Goal: Task Accomplishment & Management: Manage account settings

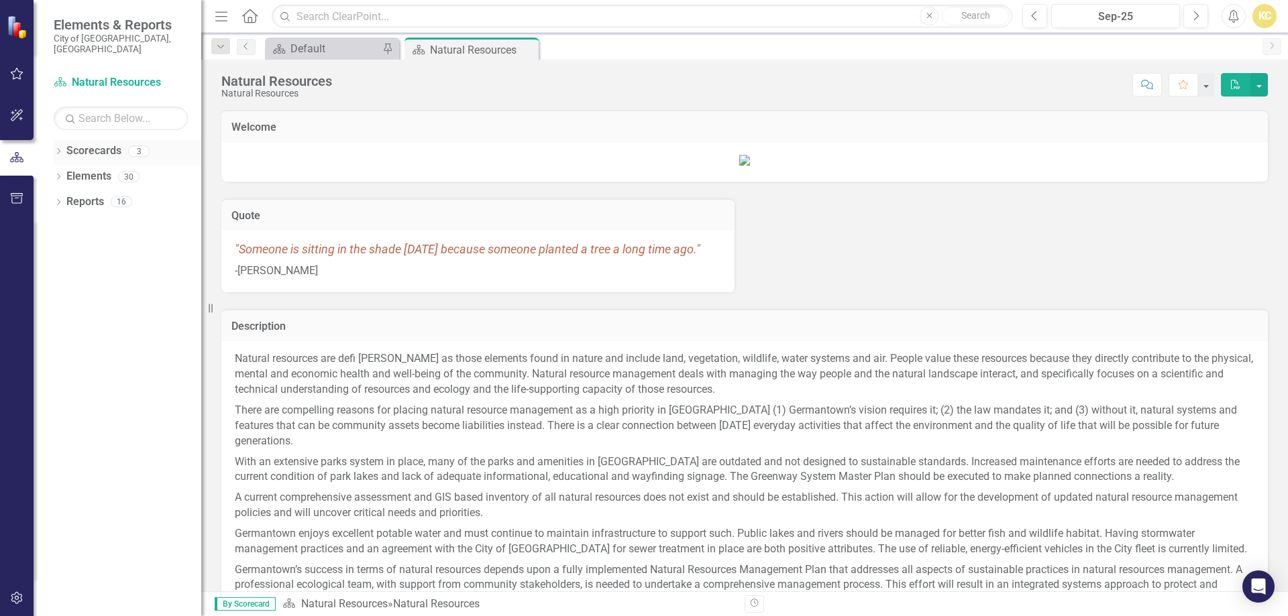
click at [69, 144] on link "Scorecards" at bounding box center [93, 151] width 55 height 15
drag, startPoint x: 56, startPoint y: 142, endPoint x: 66, endPoint y: 139, distance: 10.4
click at [62, 149] on icon "Dropdown" at bounding box center [58, 152] width 9 height 7
click at [102, 194] on link "Public Works" at bounding box center [137, 201] width 127 height 15
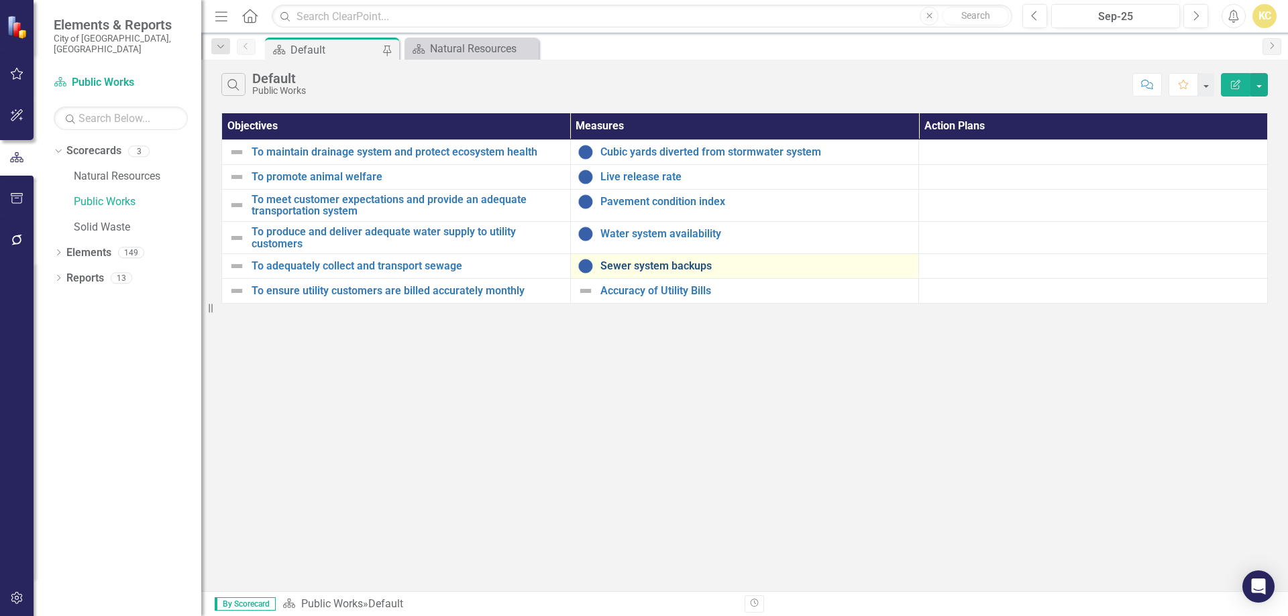
click at [630, 262] on link "Sewer system backups" at bounding box center [756, 266] width 312 height 12
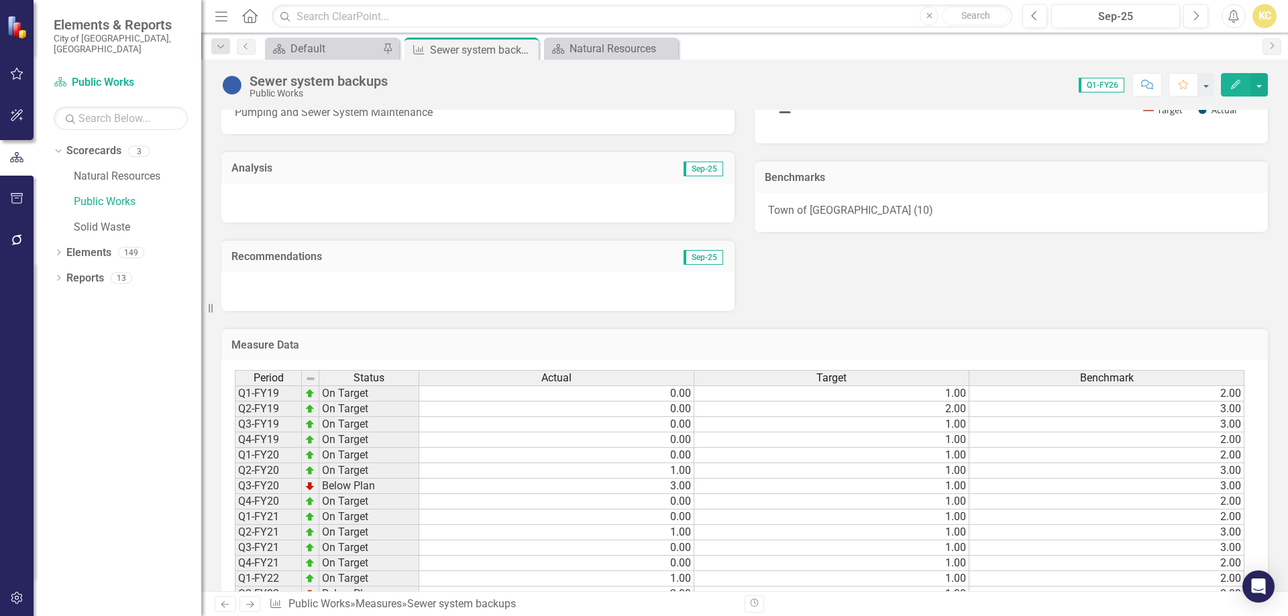
scroll to position [252, 0]
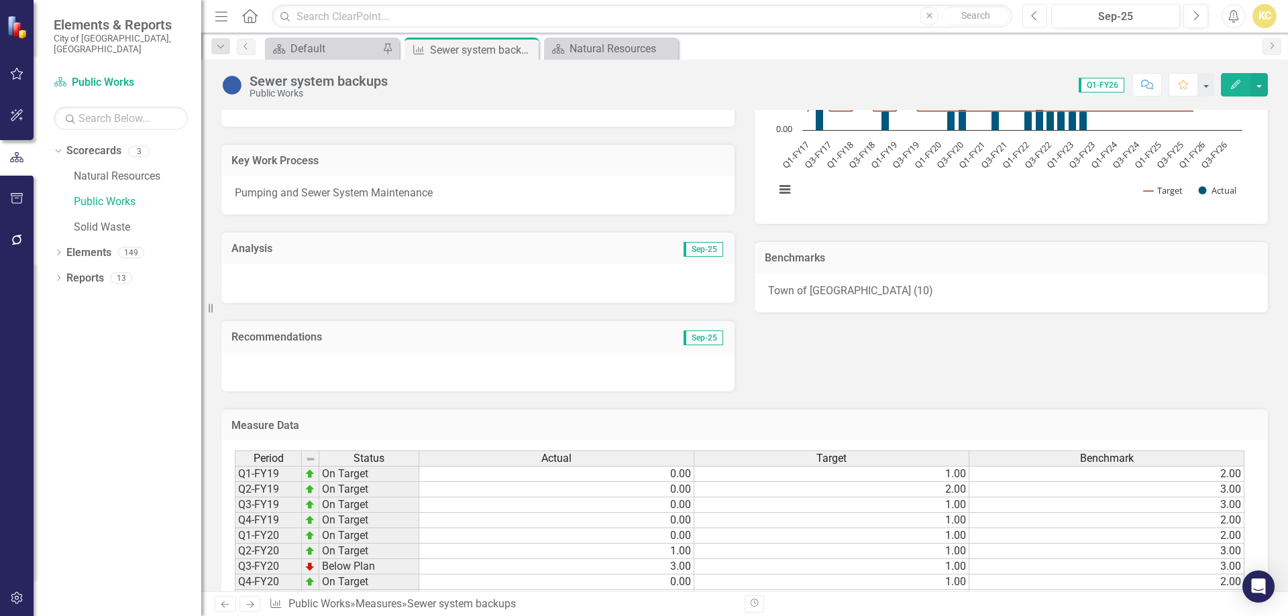
click at [1038, 12] on icon "Previous" at bounding box center [1034, 16] width 7 height 12
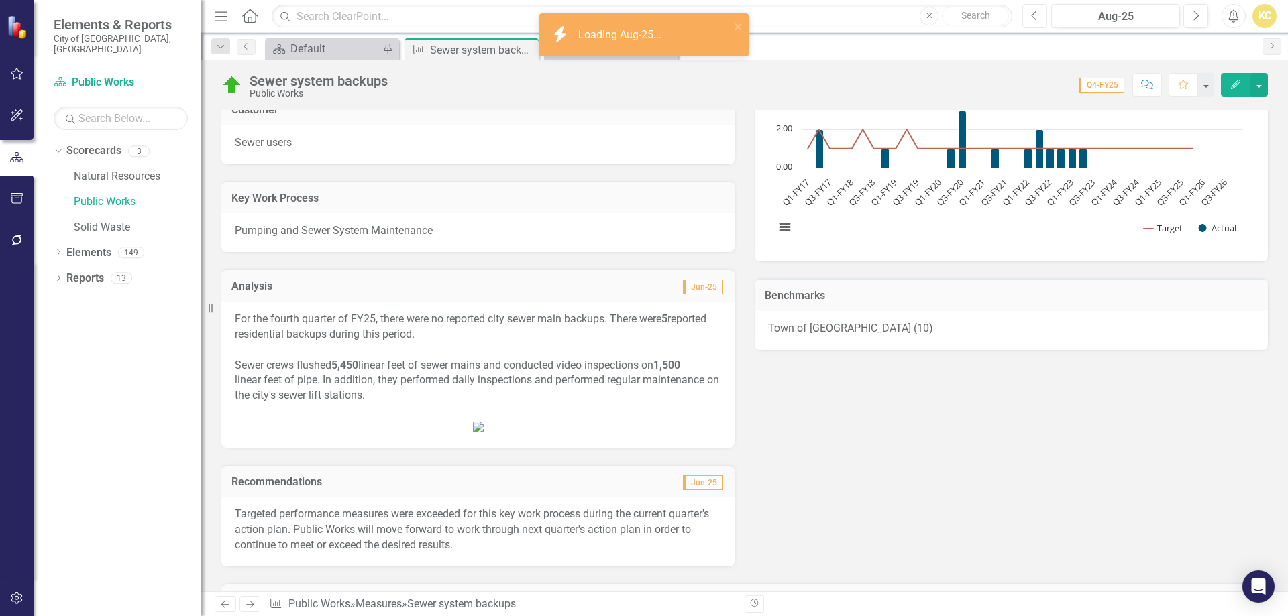
scroll to position [268, 0]
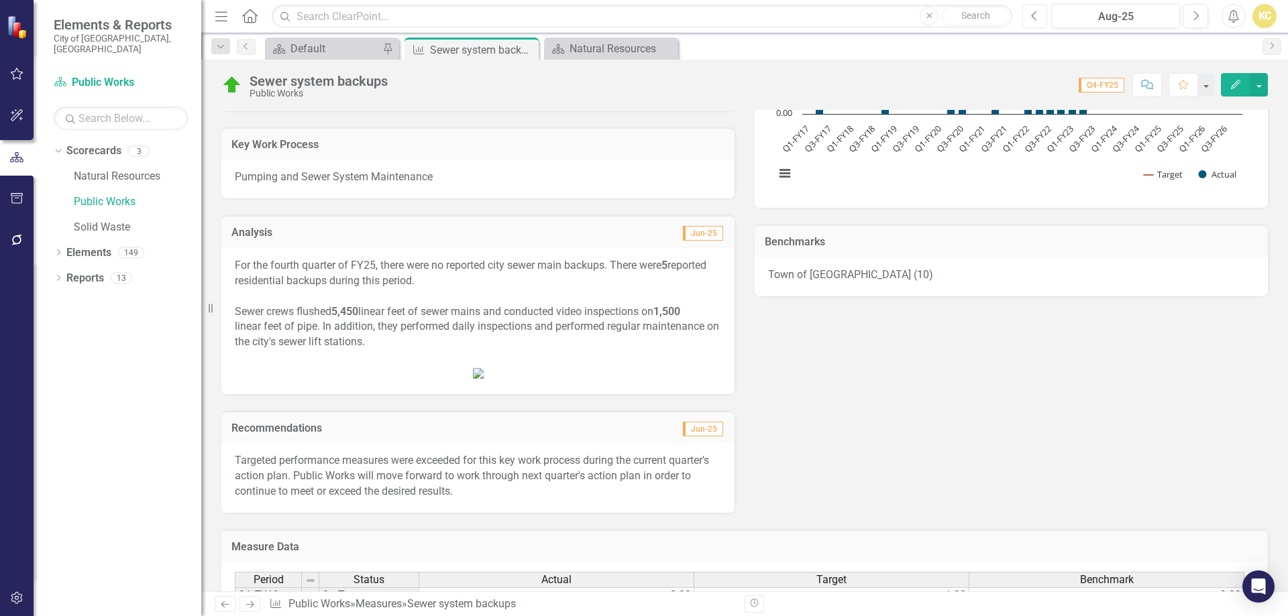
click at [1036, 21] on button "Previous" at bounding box center [1034, 16] width 25 height 24
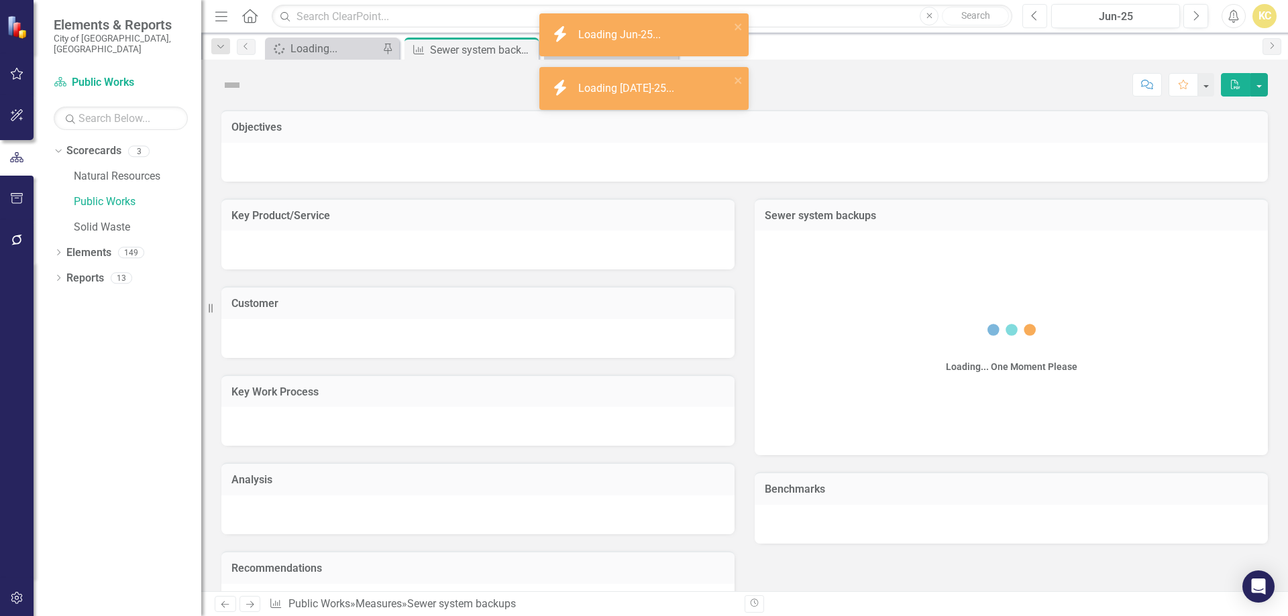
click at [1036, 22] on button "Previous" at bounding box center [1034, 16] width 25 height 24
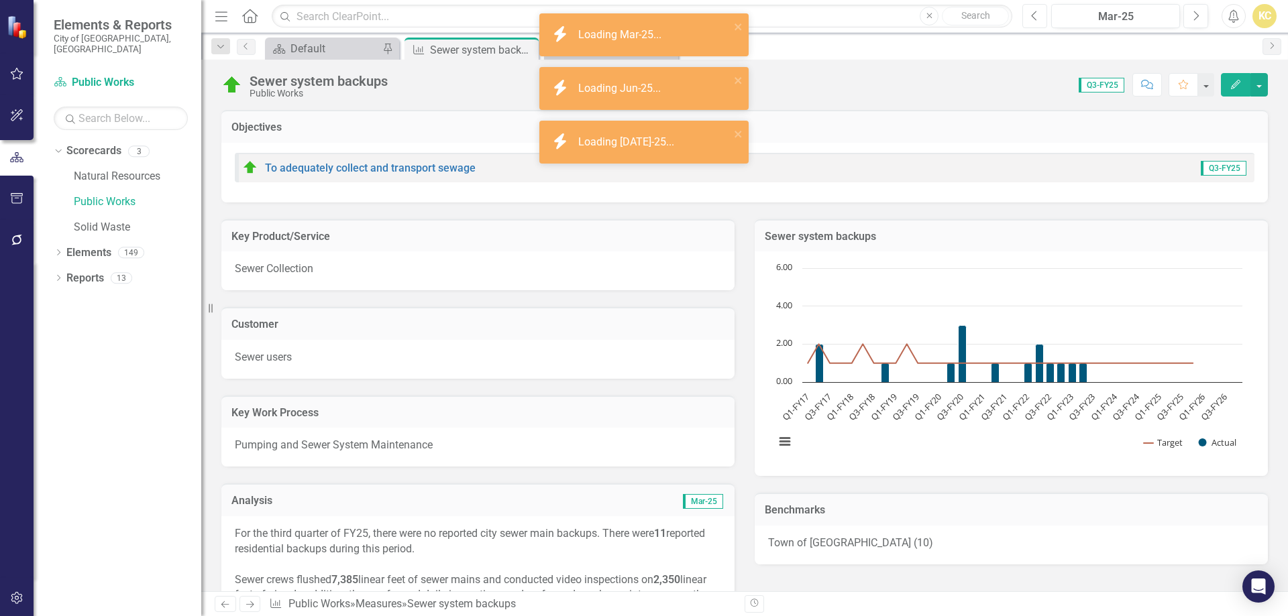
click at [1036, 22] on button "Previous" at bounding box center [1034, 16] width 25 height 24
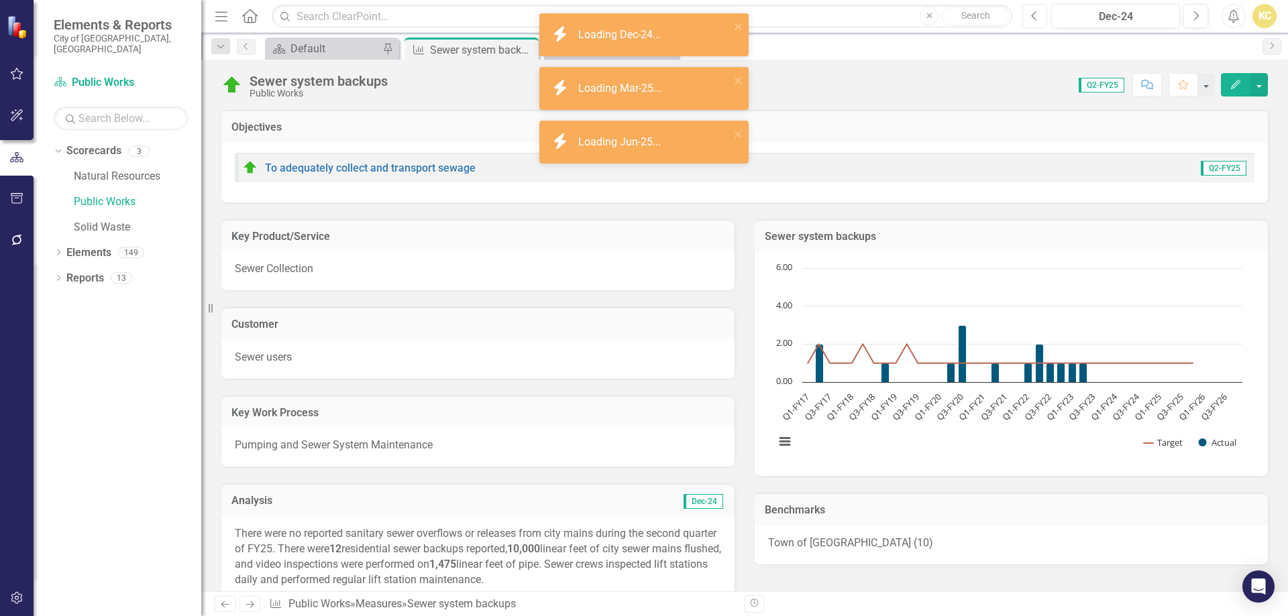
click at [1036, 22] on button "Previous" at bounding box center [1034, 16] width 25 height 24
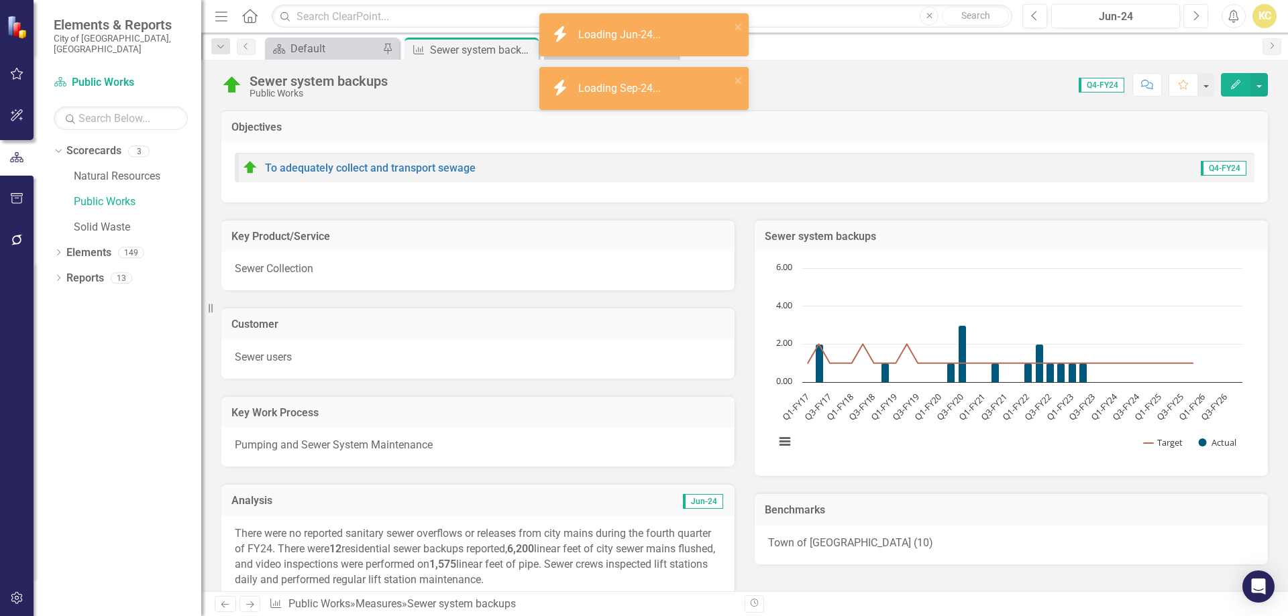
click at [1198, 18] on icon "Next" at bounding box center [1195, 16] width 7 height 12
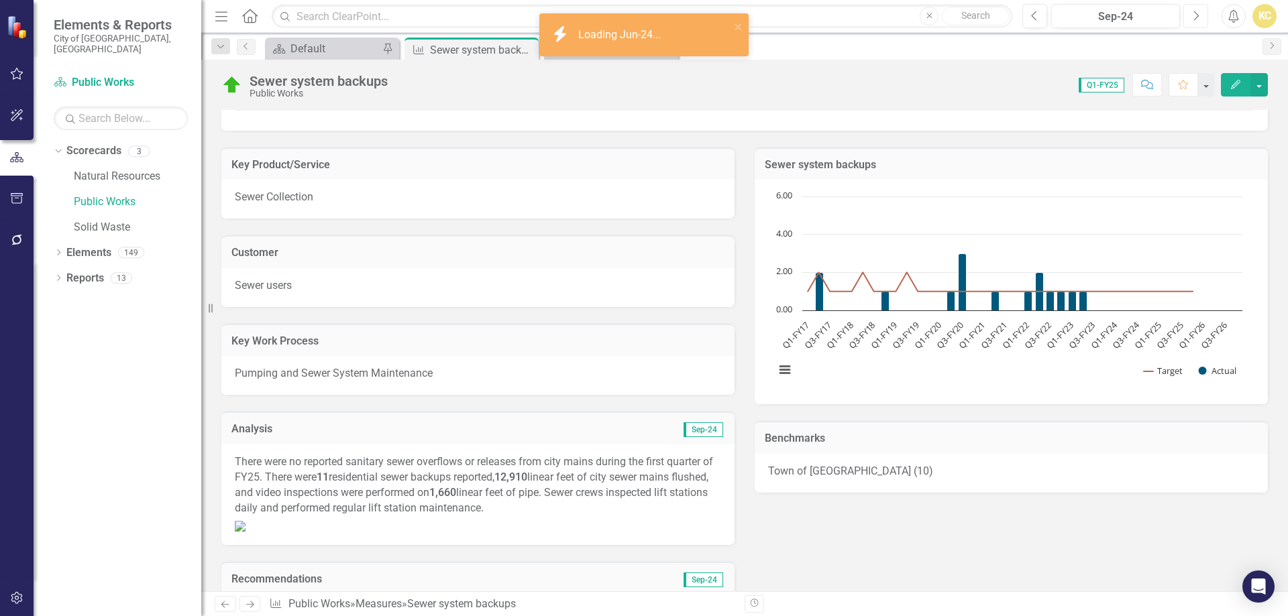
scroll to position [268, 0]
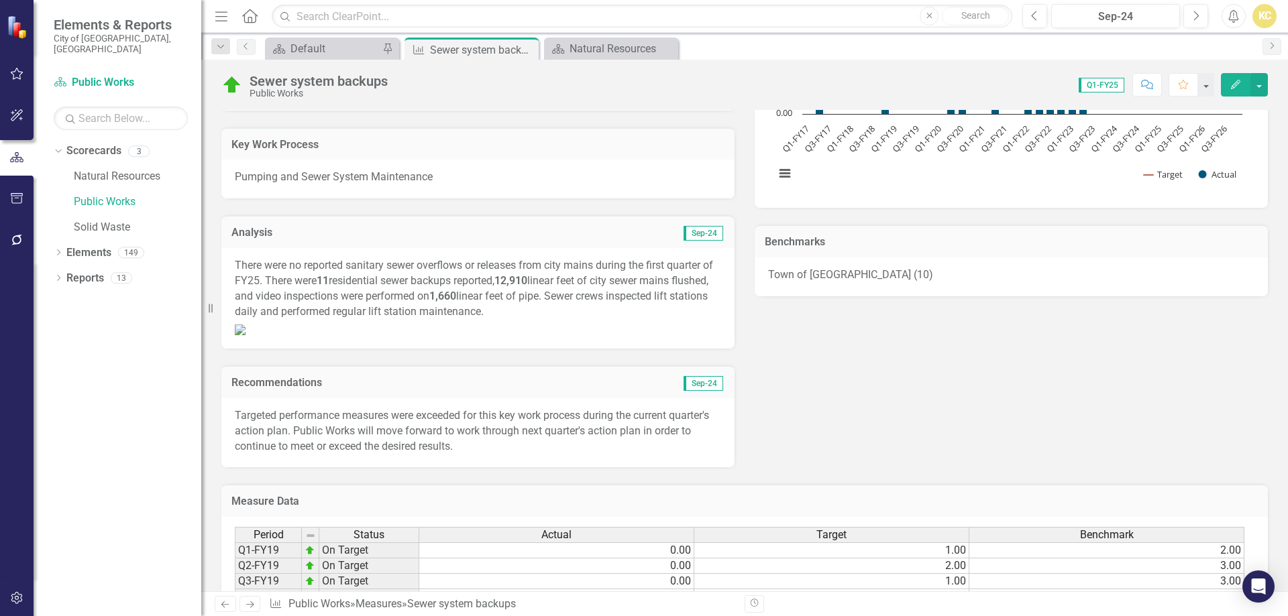
click at [268, 261] on p "There were no reported sanitary sewer overflows or releases from city mains dur…" at bounding box center [478, 290] width 486 height 64
click at [251, 266] on p "There were no reported sanitary sewer overflows or releases from city mains dur…" at bounding box center [478, 290] width 486 height 64
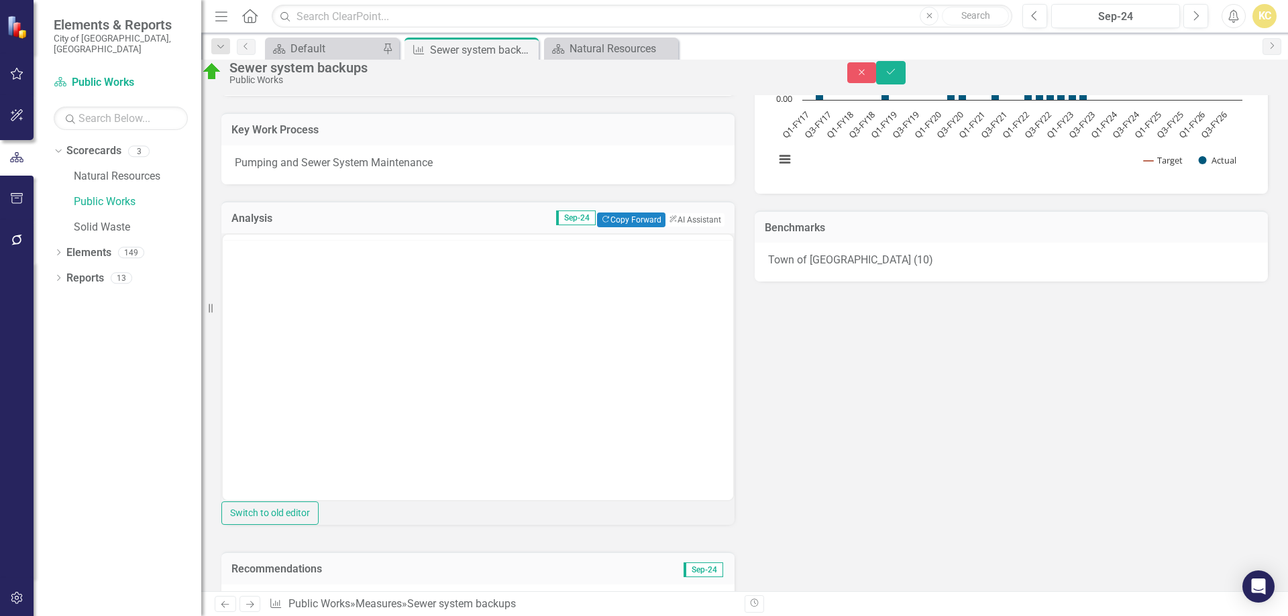
scroll to position [0, 0]
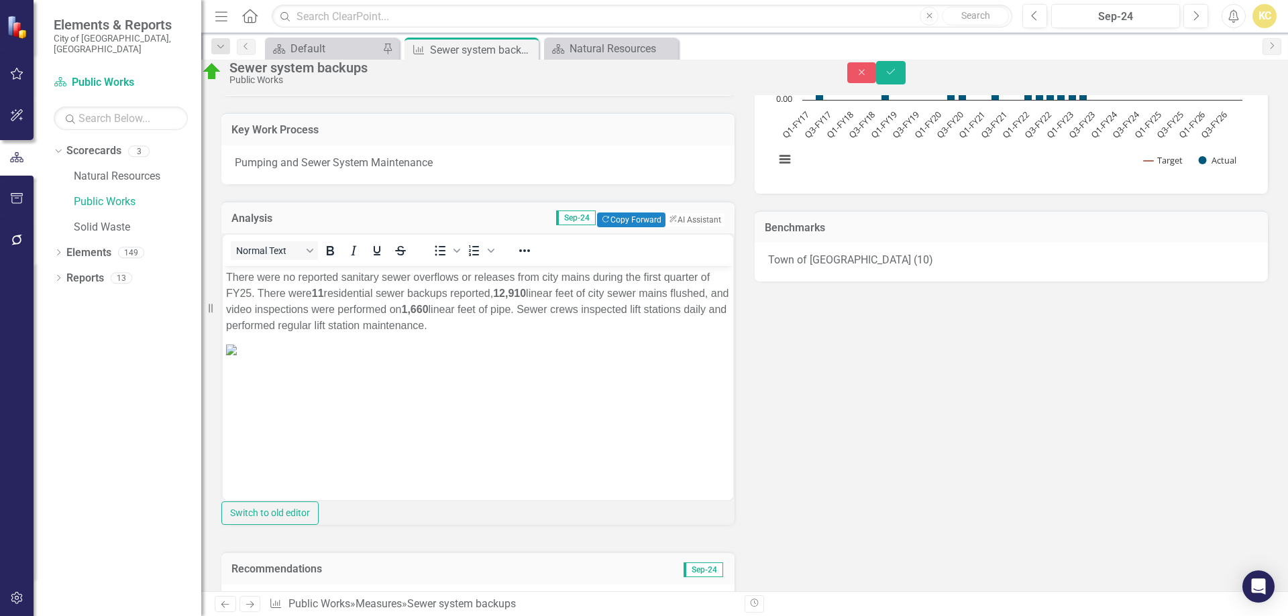
click at [241, 278] on p "There were no reported sanitary sewer overflows or releases from city mains dur…" at bounding box center [478, 302] width 504 height 64
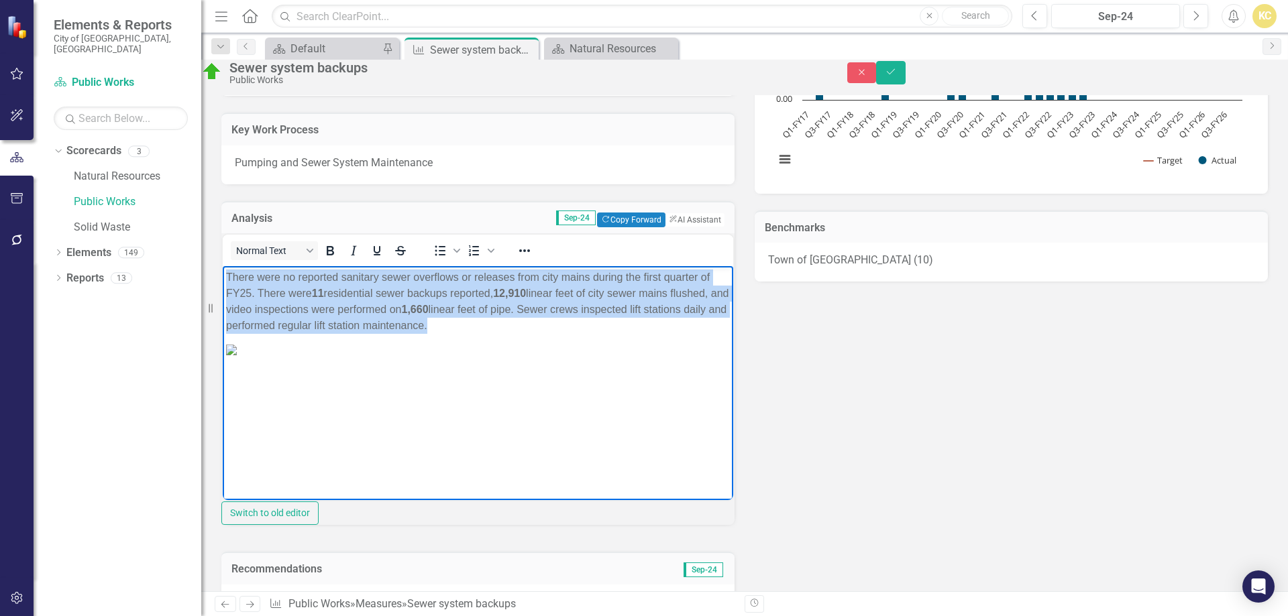
drag, startPoint x: 241, startPoint y: 278, endPoint x: 618, endPoint y: 322, distance: 378.8
click at [628, 326] on p "There were no reported sanitary sewer overflows or releases from city mains dur…" at bounding box center [478, 302] width 504 height 64
copy p "There were no reported sanitary sewer overflows or releases from city mains dur…"
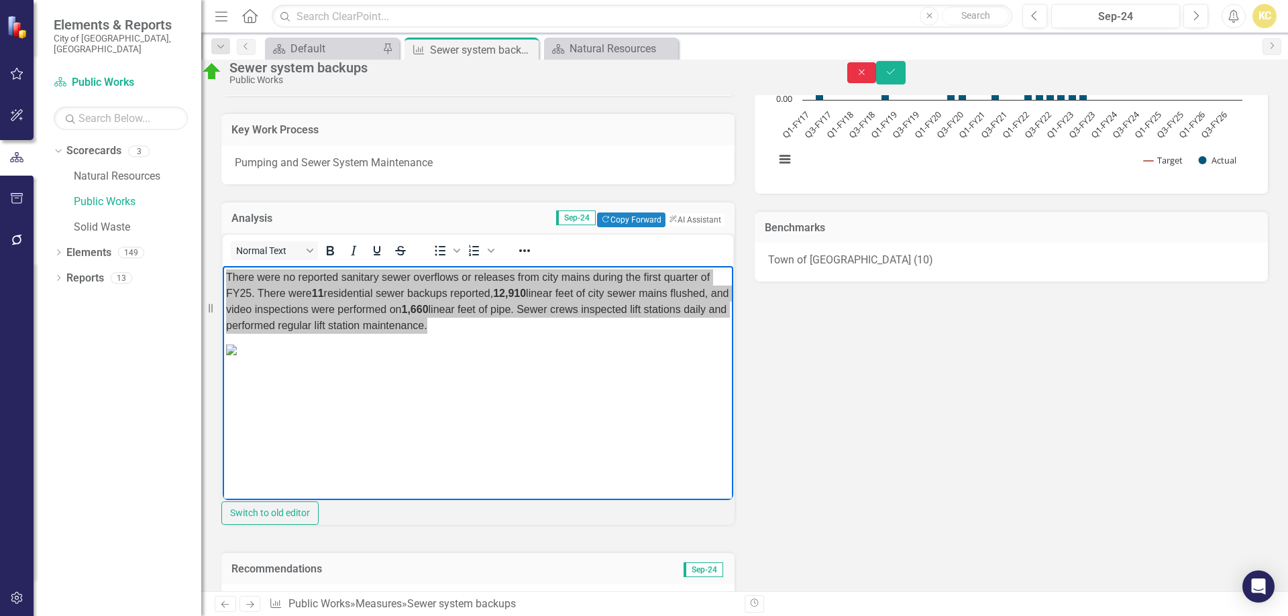
click at [868, 77] on icon "Close" at bounding box center [862, 72] width 12 height 9
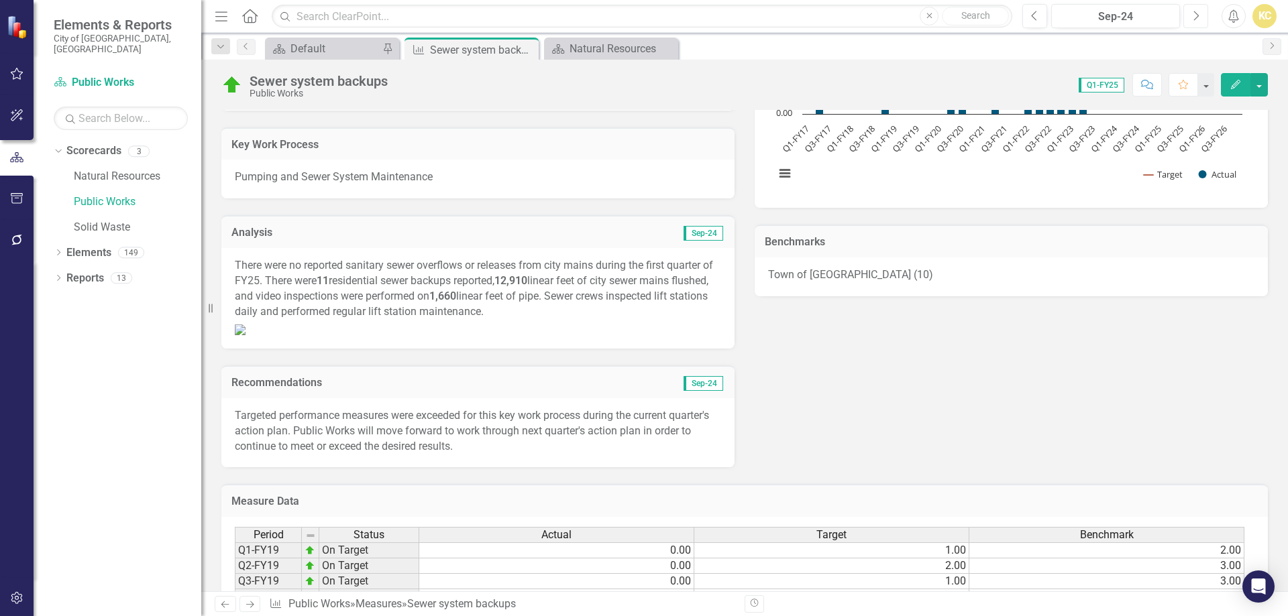
click at [1203, 16] on button "Next" at bounding box center [1195, 16] width 25 height 24
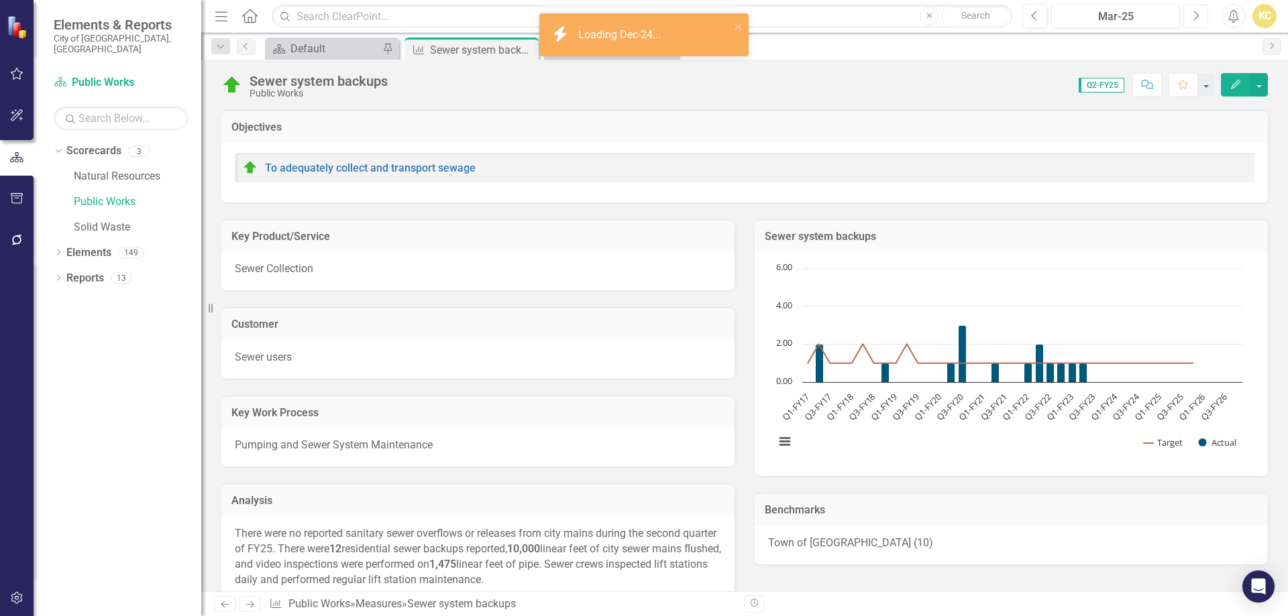
click at [1203, 16] on button "Next" at bounding box center [1195, 16] width 25 height 24
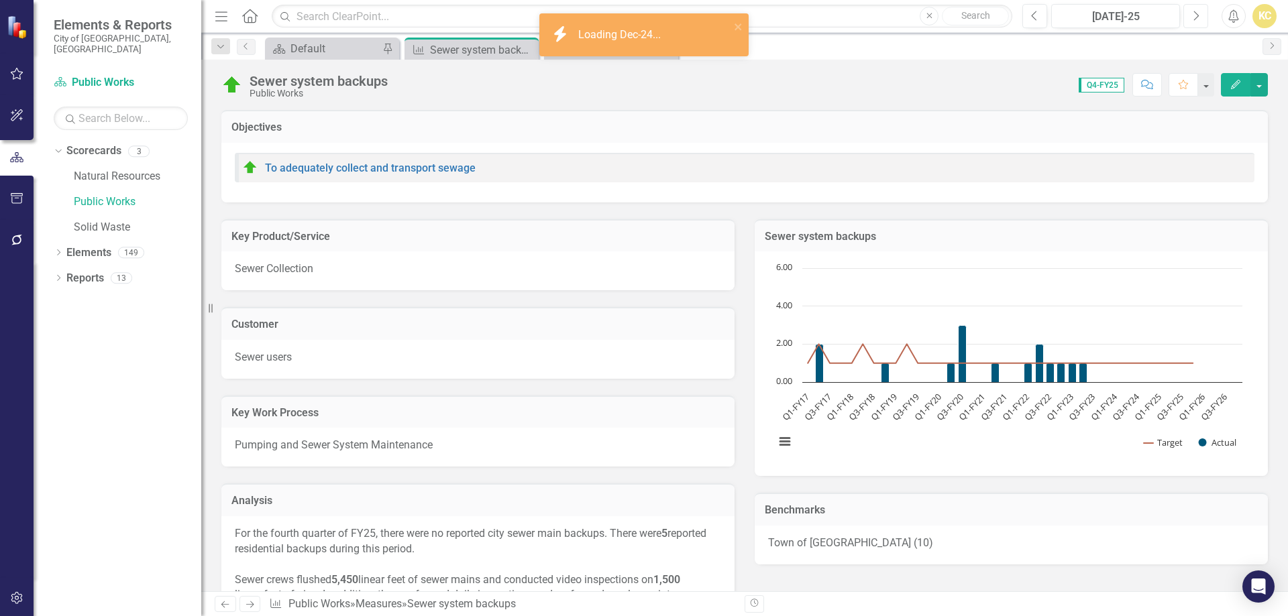
click at [1204, 16] on button "Next" at bounding box center [1195, 16] width 25 height 24
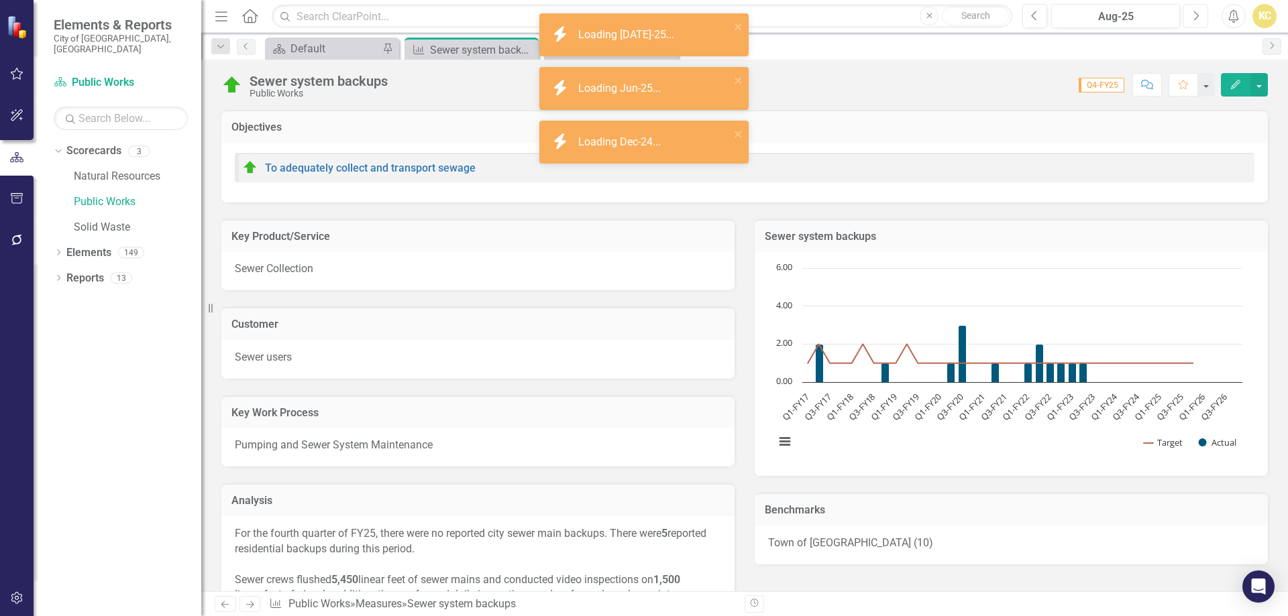
click at [1205, 17] on button "Next" at bounding box center [1195, 16] width 25 height 24
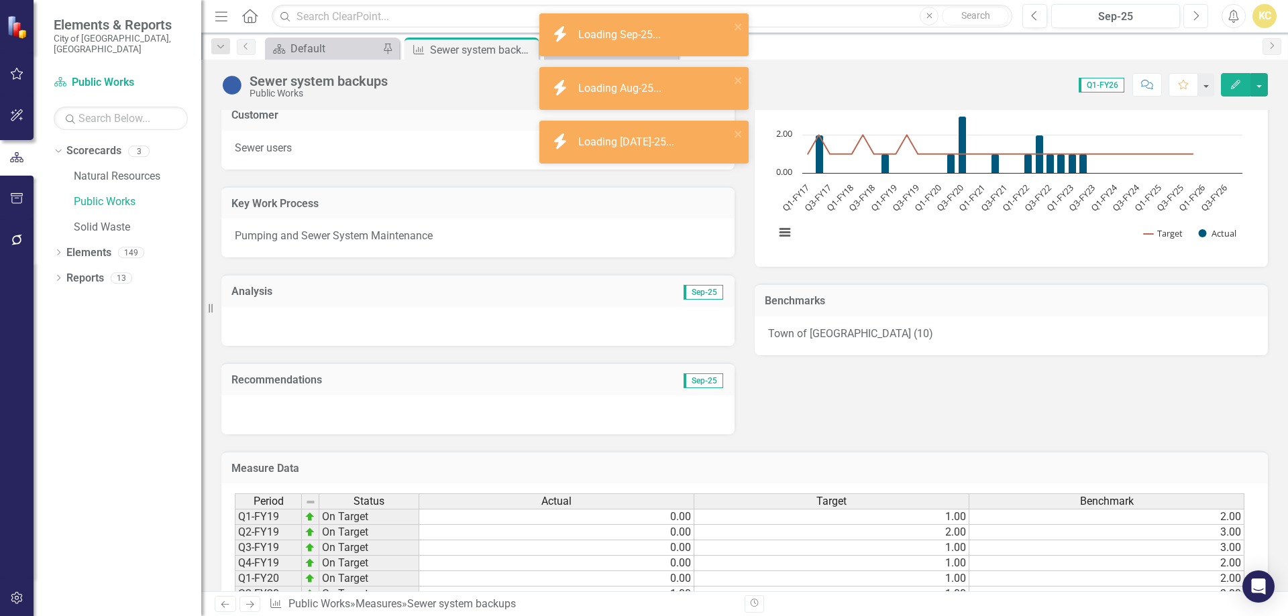
scroll to position [201, 0]
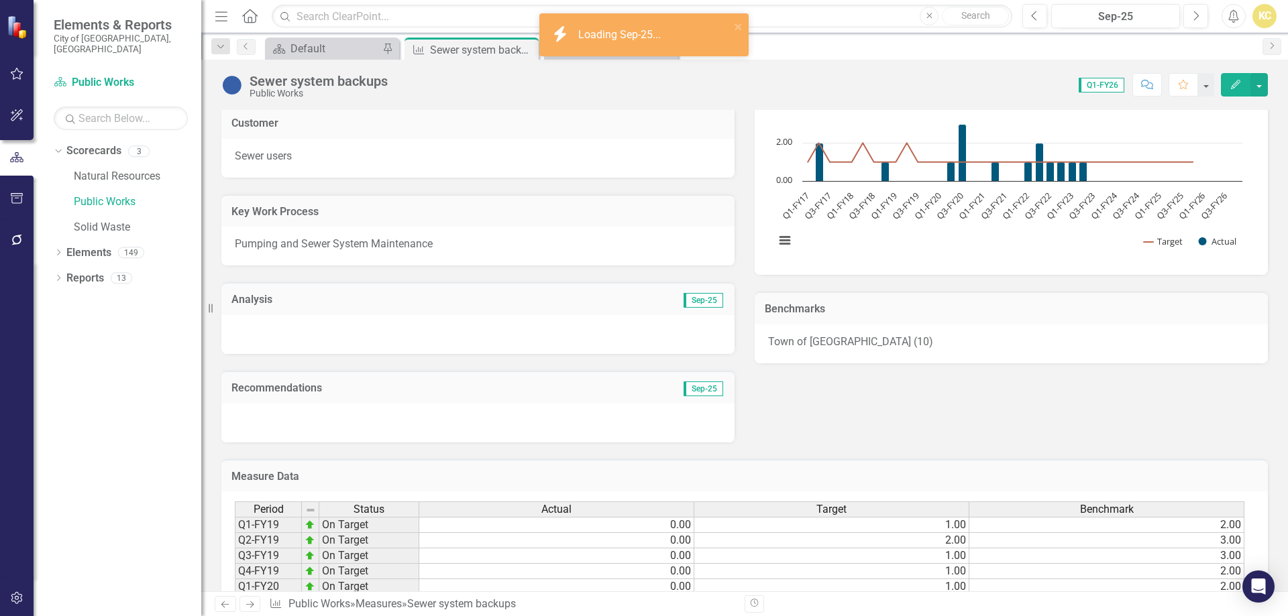
click at [335, 324] on div at bounding box center [477, 334] width 513 height 39
click at [335, 325] on div at bounding box center [477, 334] width 513 height 39
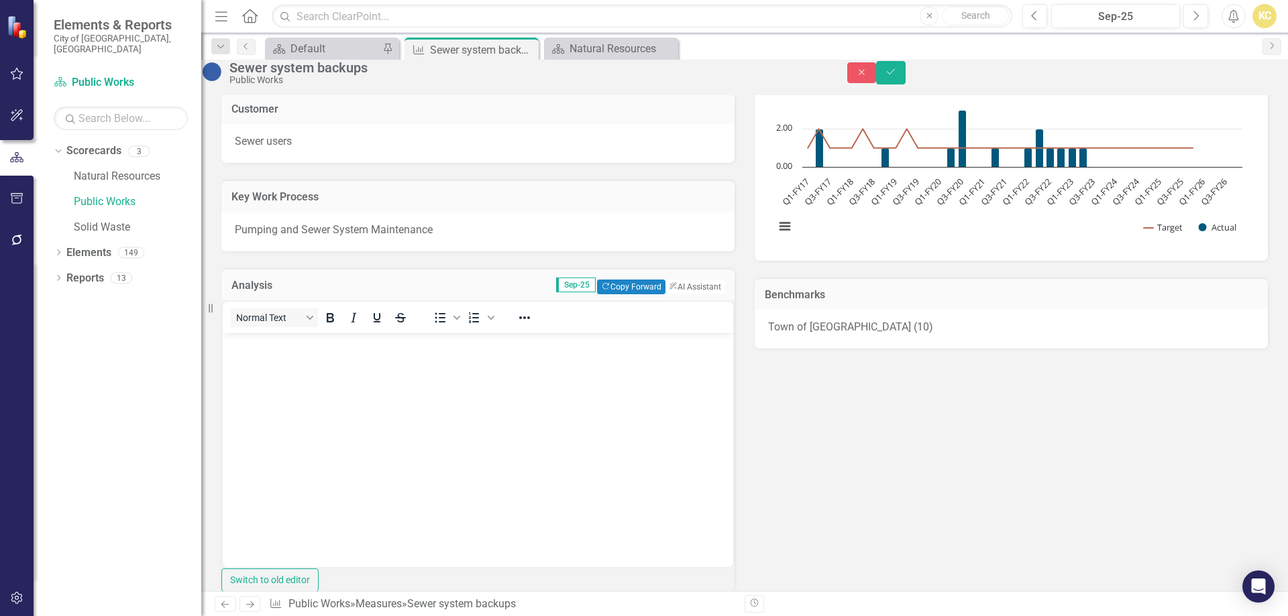
scroll to position [0, 0]
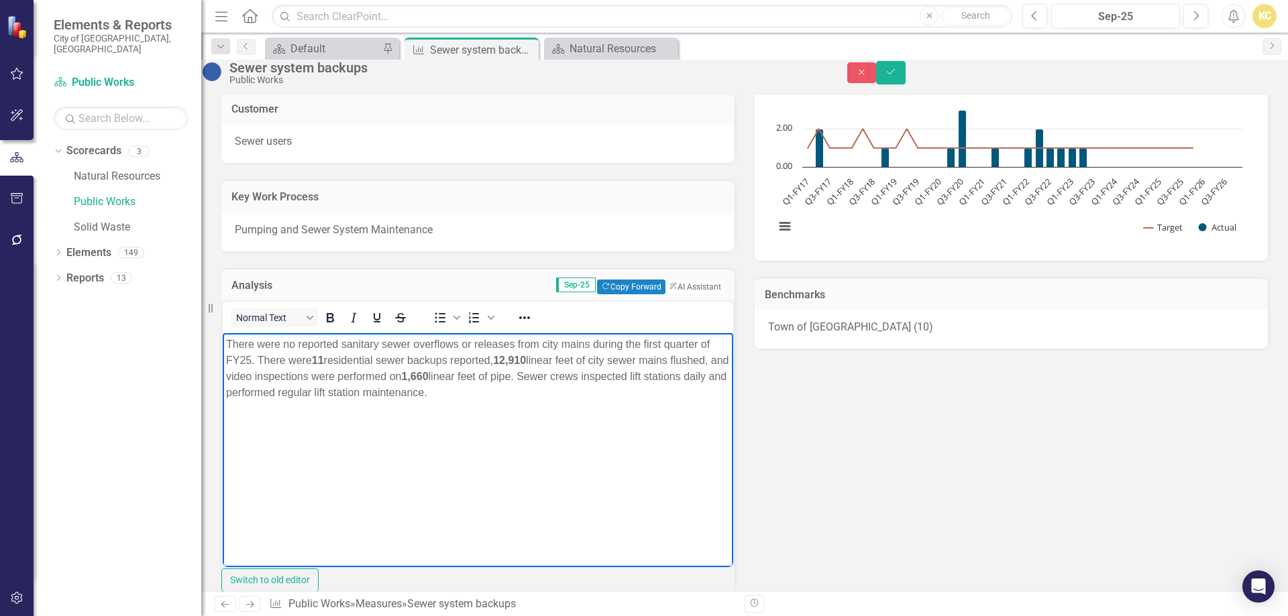
click at [290, 426] on p "Rich Text Area. Press ALT-0 for help." at bounding box center [478, 420] width 504 height 16
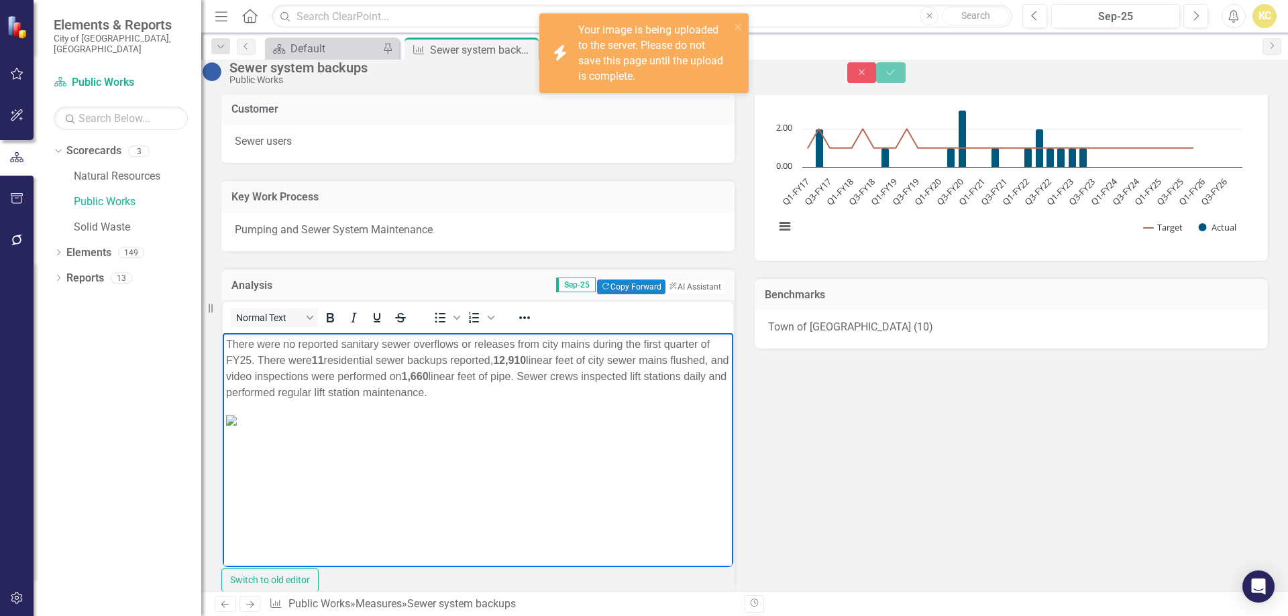
click at [237, 425] on img "Rich Text Area. Press ALT-0 for help." at bounding box center [231, 420] width 11 height 11
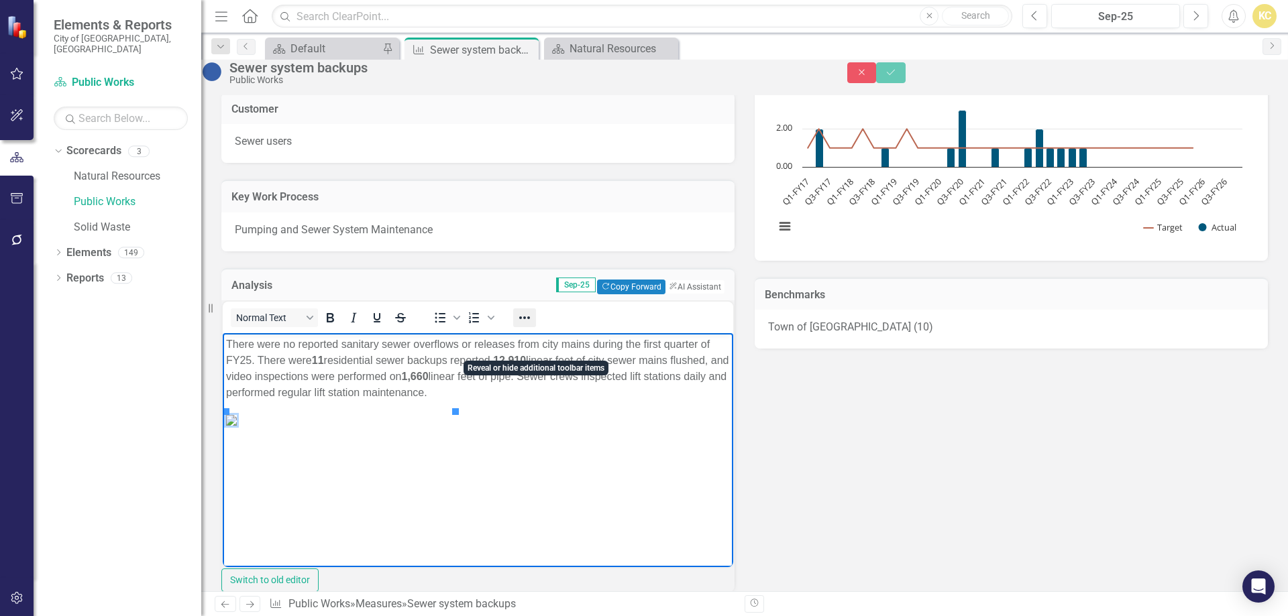
click at [533, 326] on icon "Reveal or hide additional toolbar items" at bounding box center [524, 318] width 16 height 16
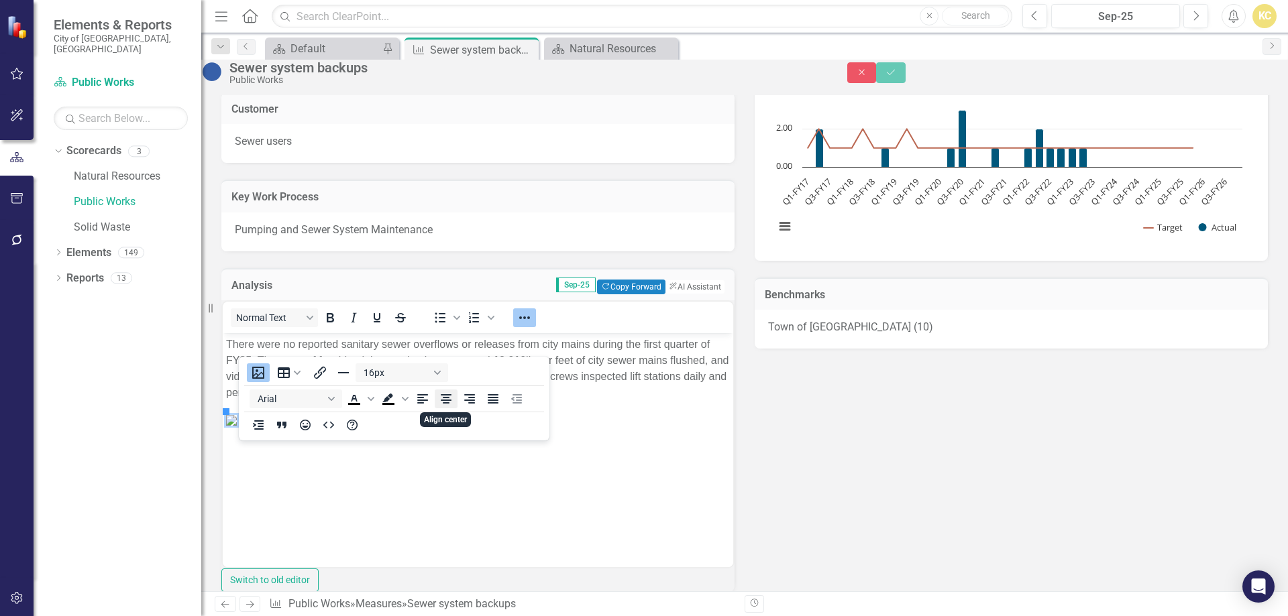
click at [448, 398] on icon "Align center" at bounding box center [446, 398] width 11 height 9
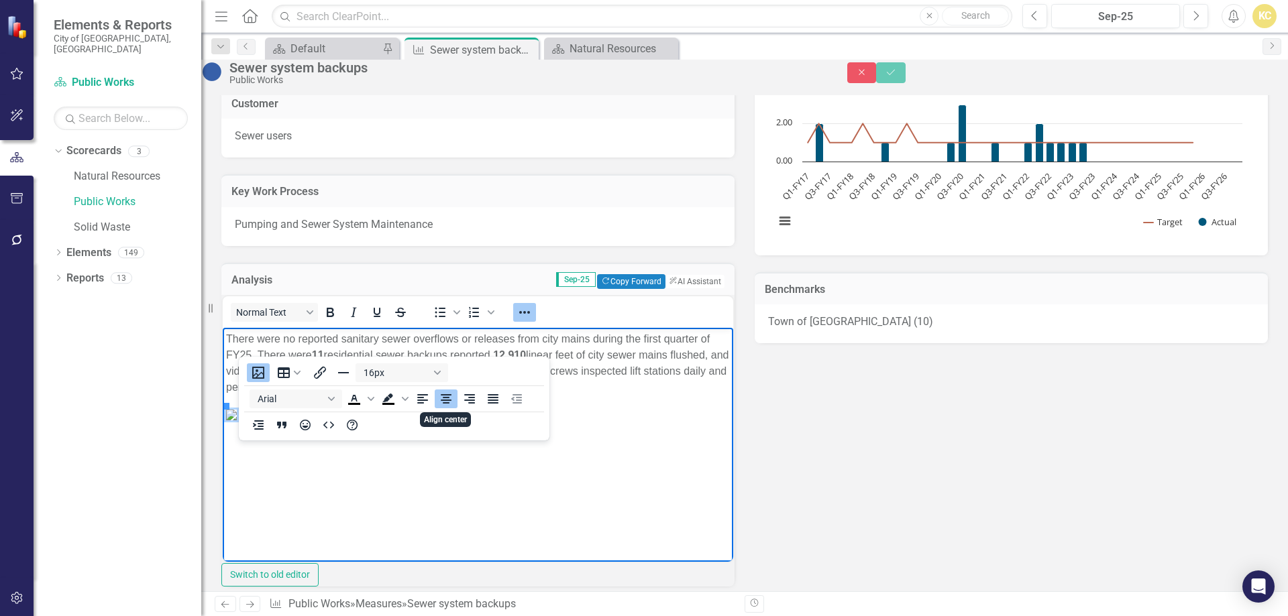
scroll to position [78, 0]
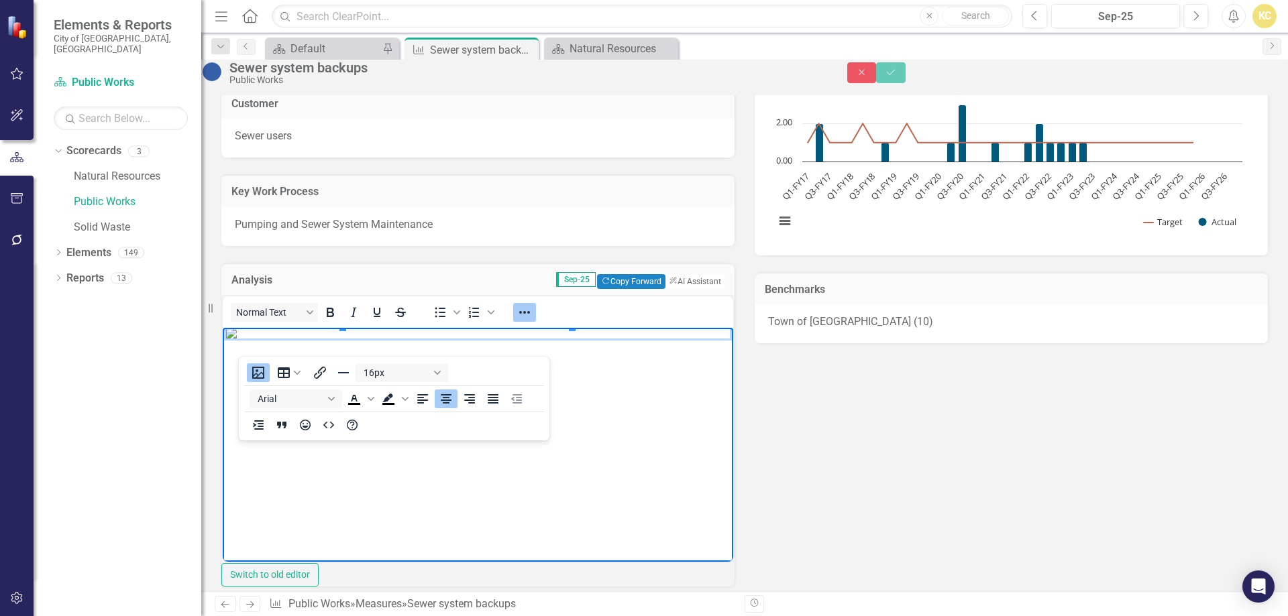
click at [592, 339] on p "Rich Text Area. Press ALT-0 for help." at bounding box center [478, 333] width 504 height 11
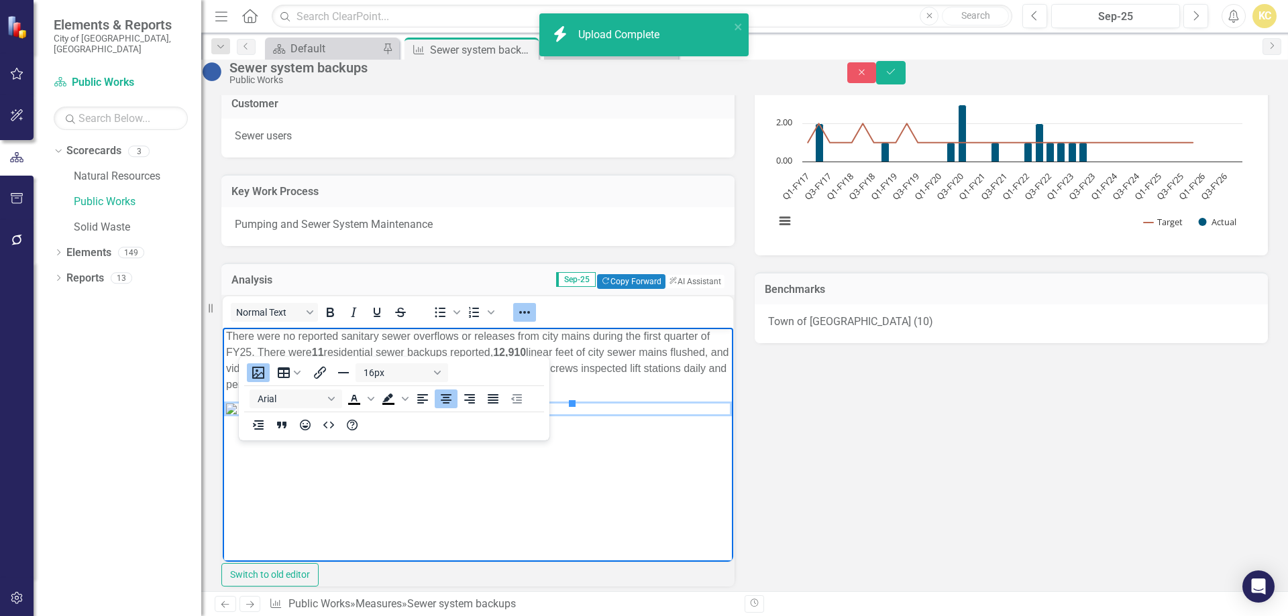
scroll to position [0, 0]
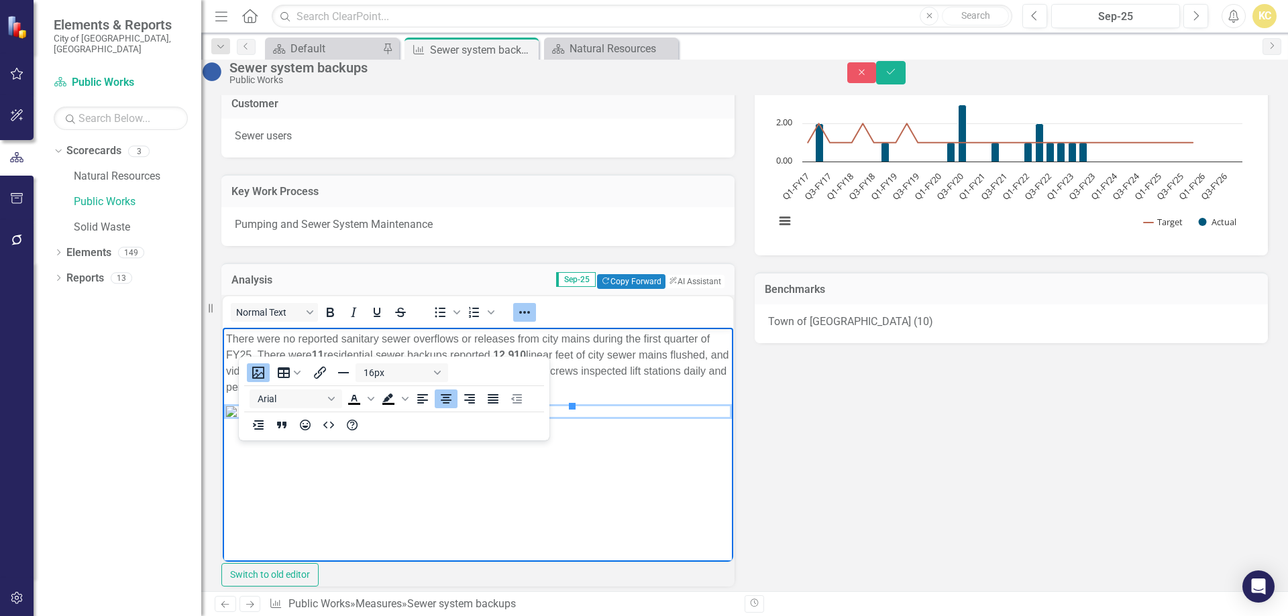
click at [653, 396] on body "There were no reported sanitary sewer overflows or releases from city mains dur…" at bounding box center [478, 428] width 510 height 201
click at [536, 322] on button "Reveal or hide additional toolbar items" at bounding box center [524, 312] width 23 height 19
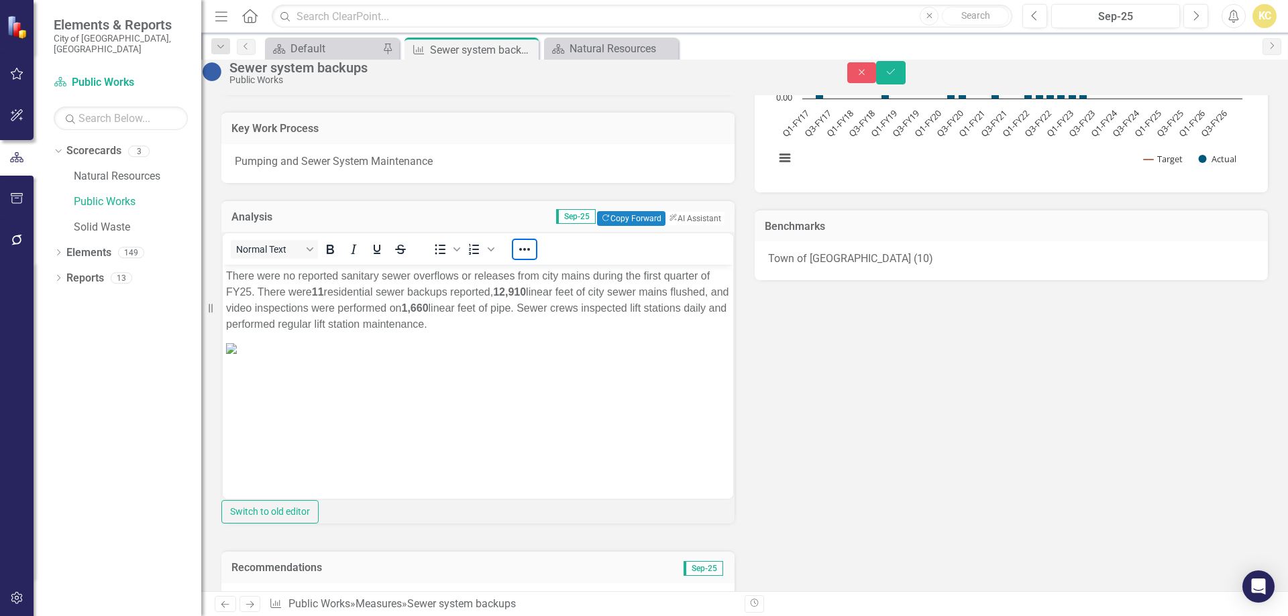
scroll to position [274, 0]
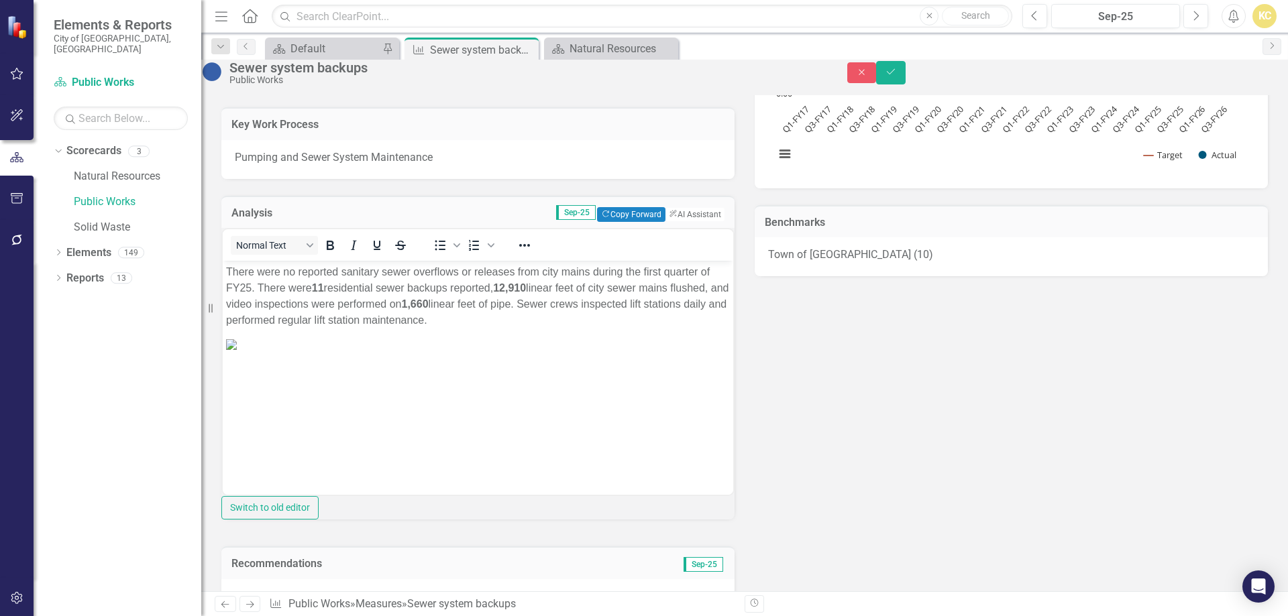
click at [297, 287] on p "There were no reported sanitary sewer overflows or releases from city mains dur…" at bounding box center [478, 296] width 504 height 64
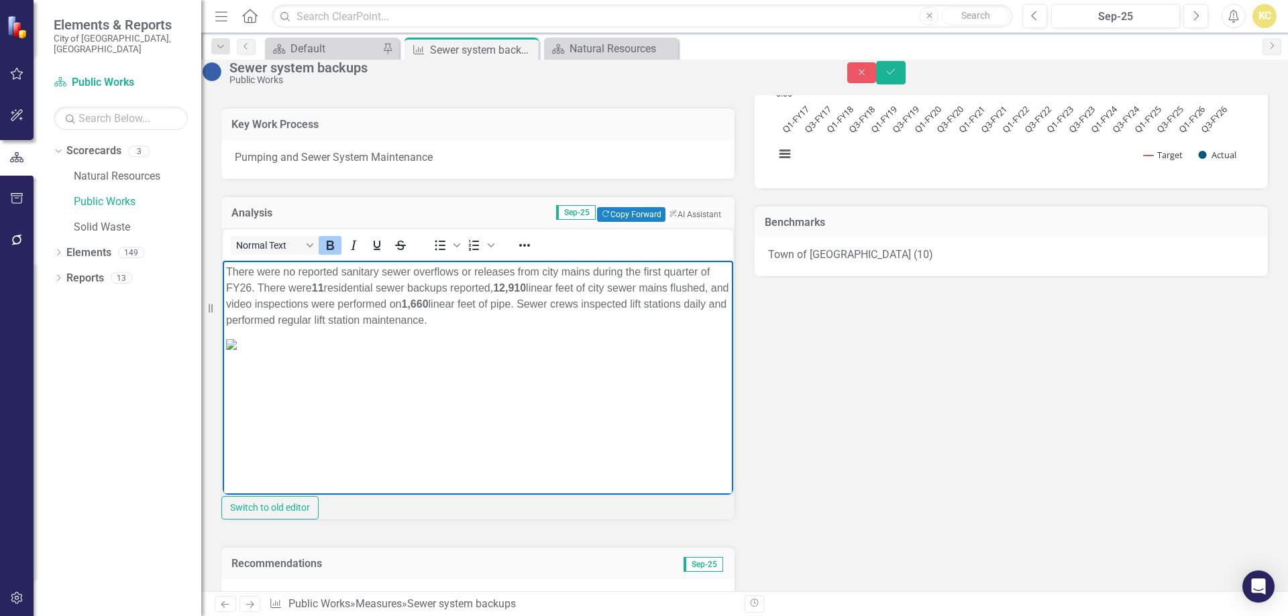
click at [324, 286] on strong "11" at bounding box center [318, 287] width 12 height 11
click at [366, 288] on p "There were no reported sanitary sewer overflows or releases from city mains dur…" at bounding box center [478, 296] width 504 height 64
click at [334, 250] on icon "Bold" at bounding box center [330, 245] width 7 height 9
click at [523, 289] on strong "12,910" at bounding box center [506, 287] width 33 height 11
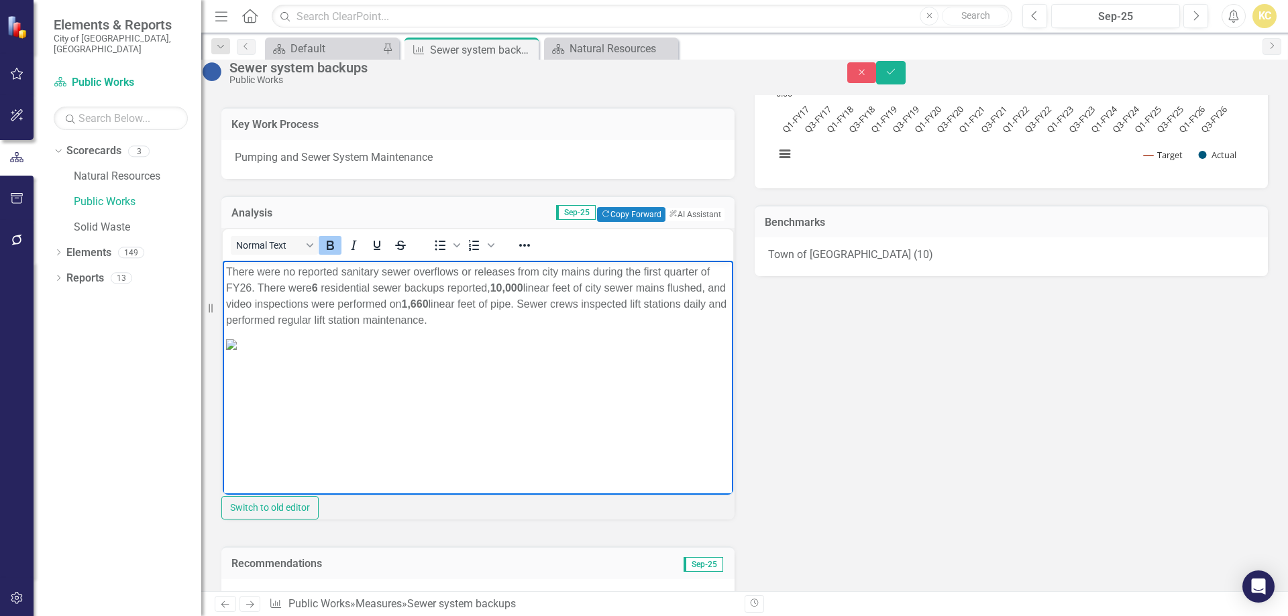
click at [428, 304] on strong "1,660" at bounding box center [414, 303] width 27 height 11
drag, startPoint x: 531, startPoint y: 302, endPoint x: 537, endPoint y: 306, distance: 7.3
click at [428, 304] on strong "1,660" at bounding box center [414, 303] width 27 height 11
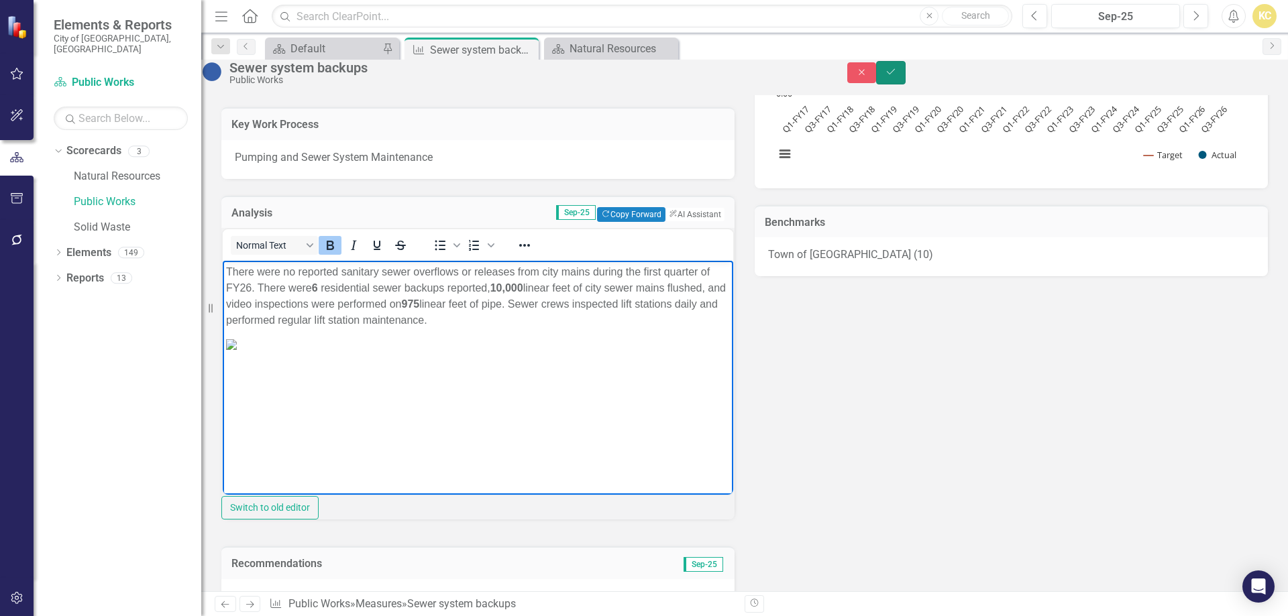
click at [905, 80] on button "Save" at bounding box center [891, 72] width 30 height 23
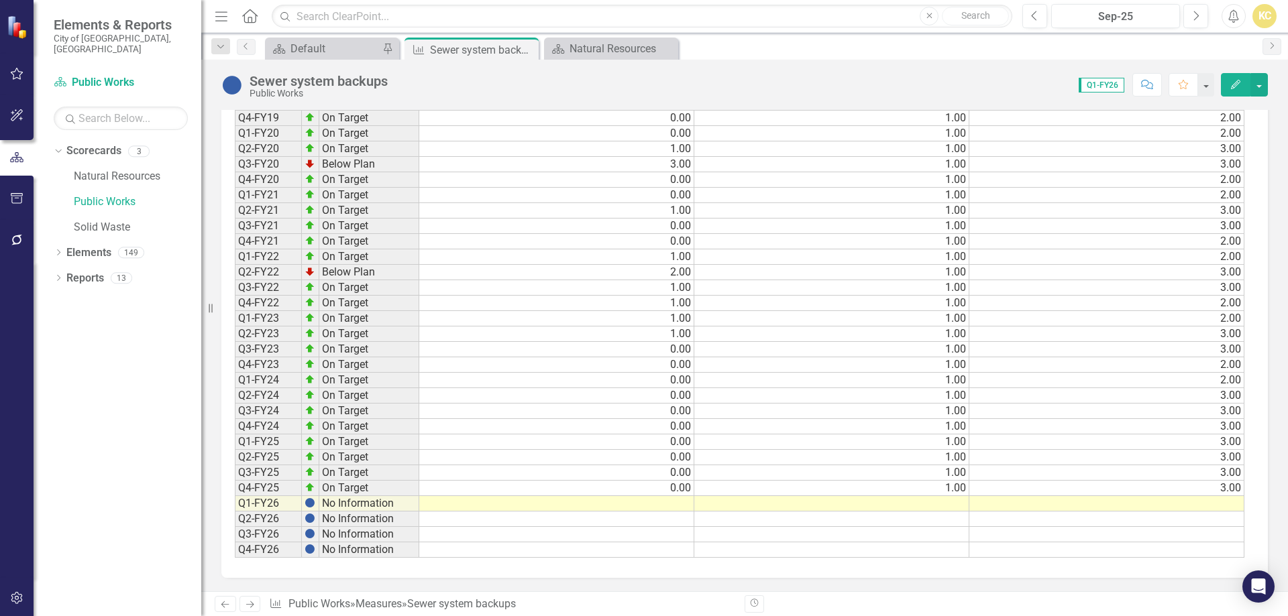
scroll to position [1106, 0]
click at [649, 506] on td at bounding box center [556, 503] width 275 height 15
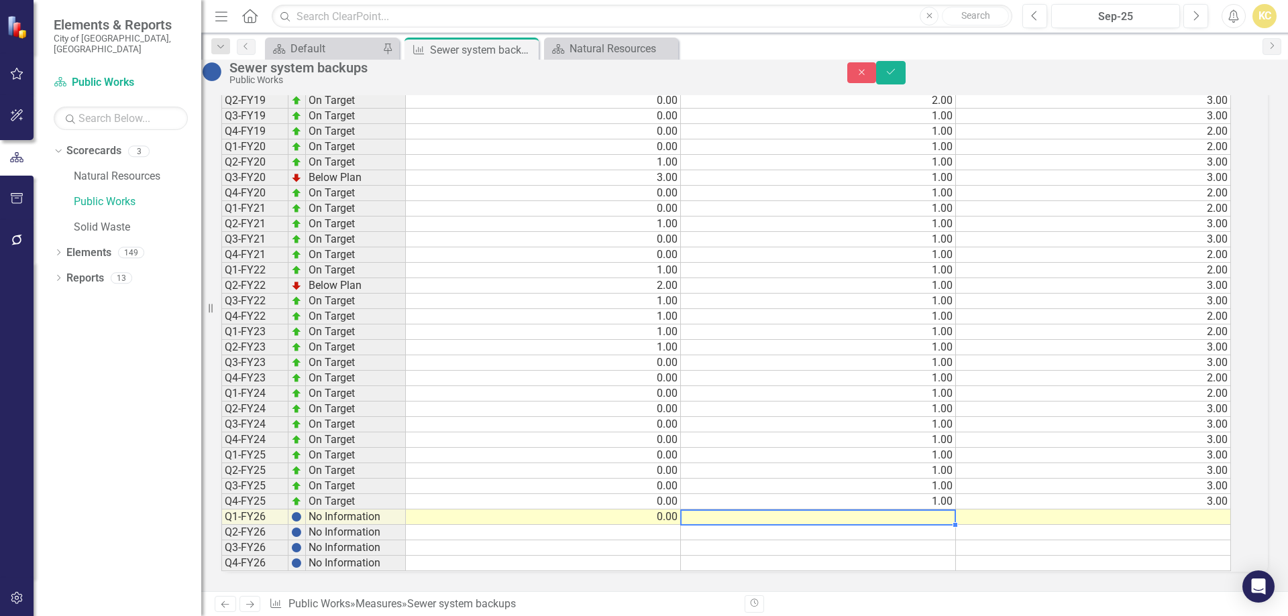
click at [785, 510] on td at bounding box center [818, 517] width 275 height 15
click at [1088, 510] on td at bounding box center [1093, 517] width 275 height 15
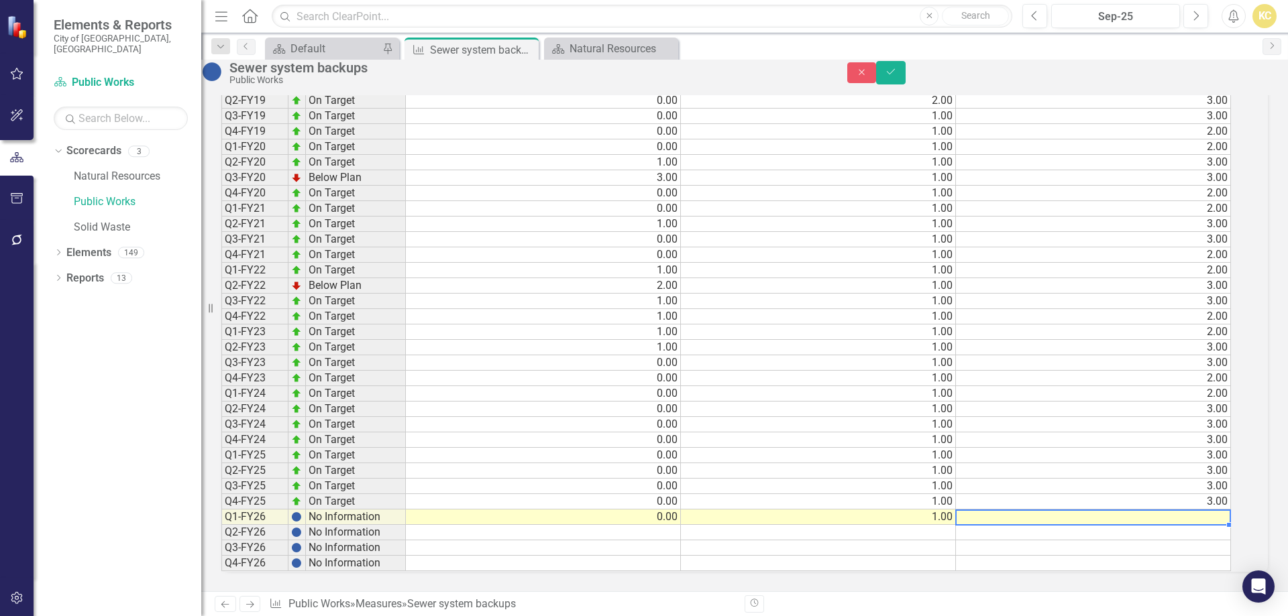
type textarea "3"
type textarea "2"
click at [897, 74] on icon "Save" at bounding box center [891, 71] width 12 height 9
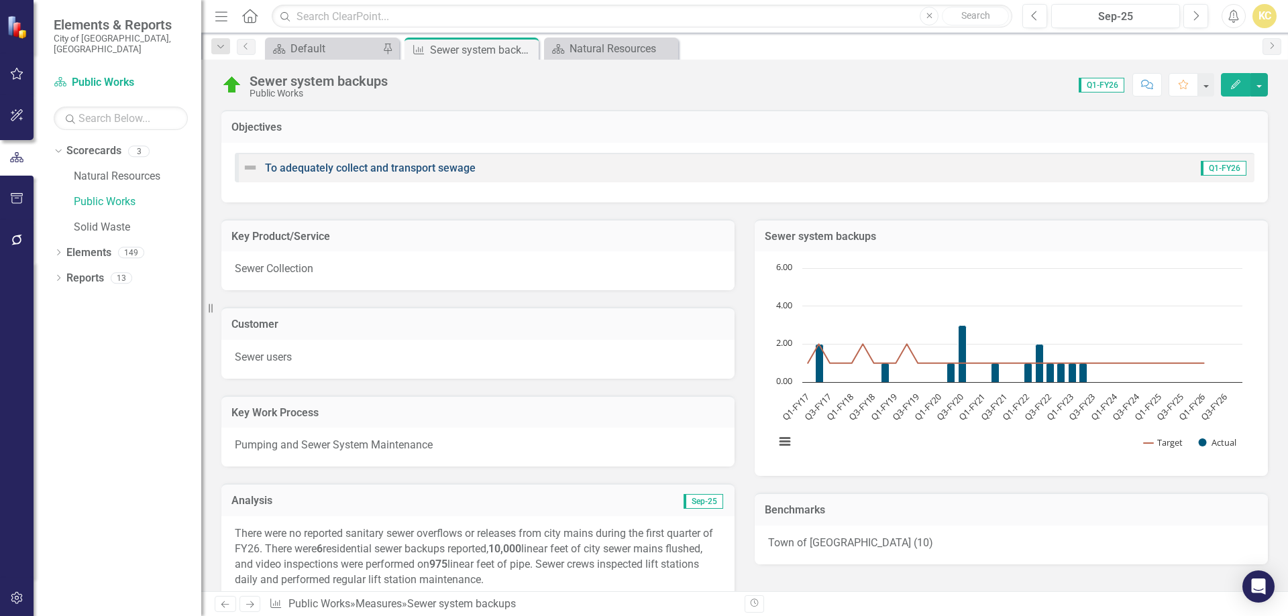
click at [358, 165] on link "To adequately collect and transport sewage" at bounding box center [370, 168] width 211 height 13
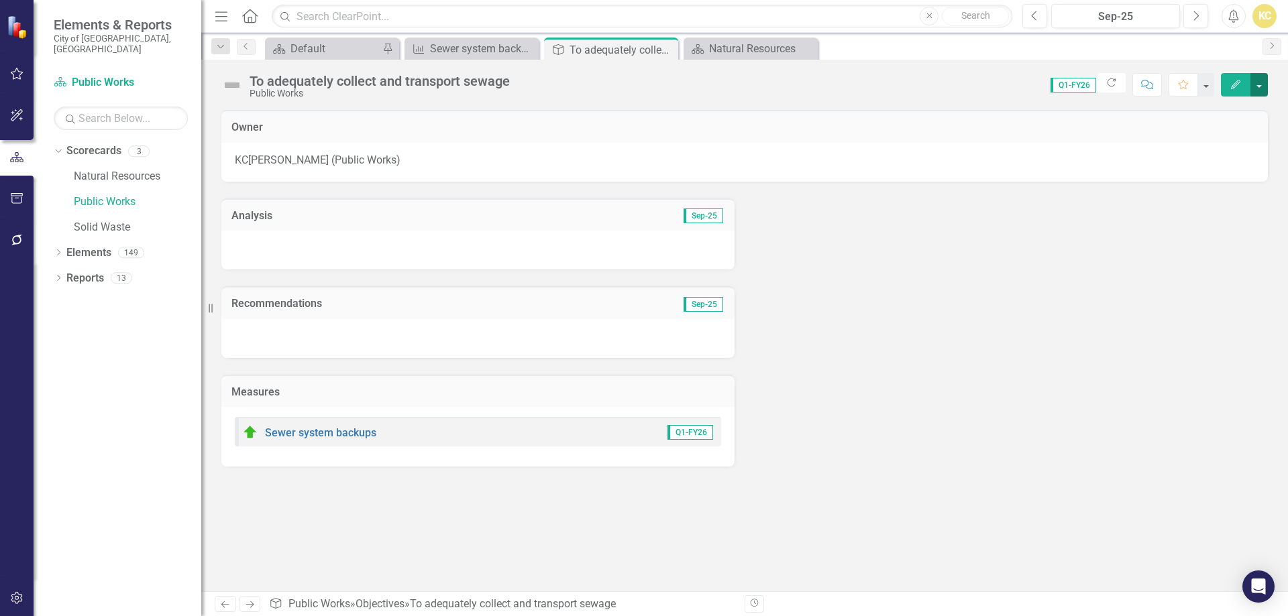
drag, startPoint x: 1256, startPoint y: 89, endPoint x: 1264, endPoint y: 87, distance: 7.5
click at [1261, 87] on button "button" at bounding box center [1258, 84] width 17 height 23
click at [1226, 109] on link "Edit Edit Objective" at bounding box center [1212, 109] width 109 height 25
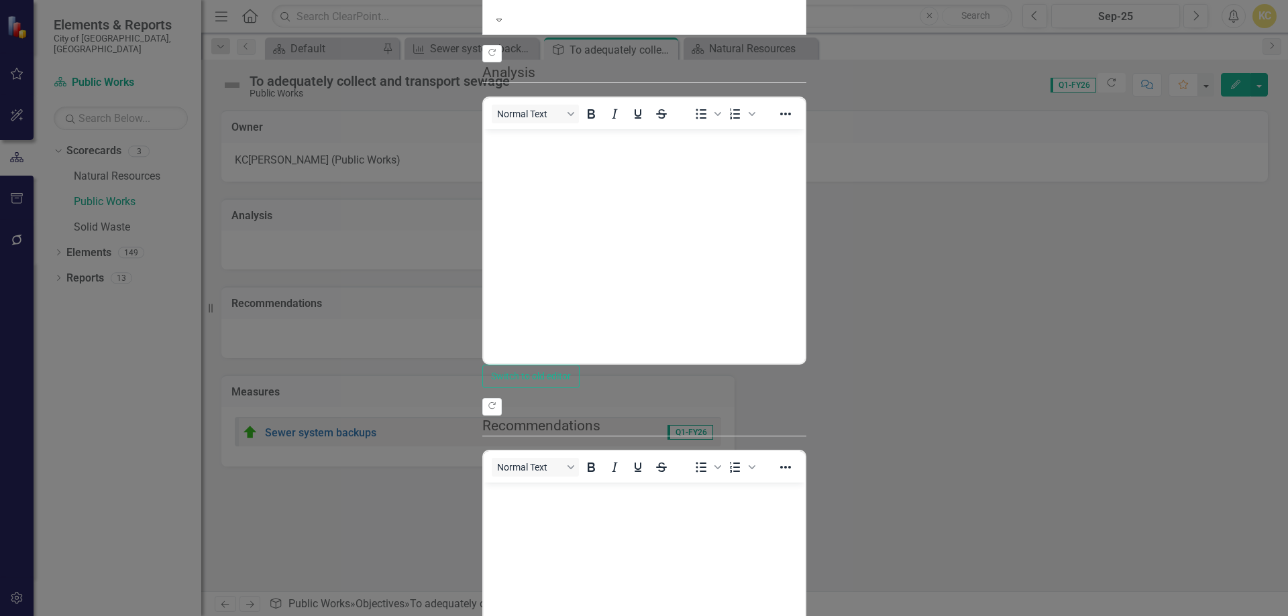
click at [496, 9] on div at bounding box center [644, 1] width 296 height 13
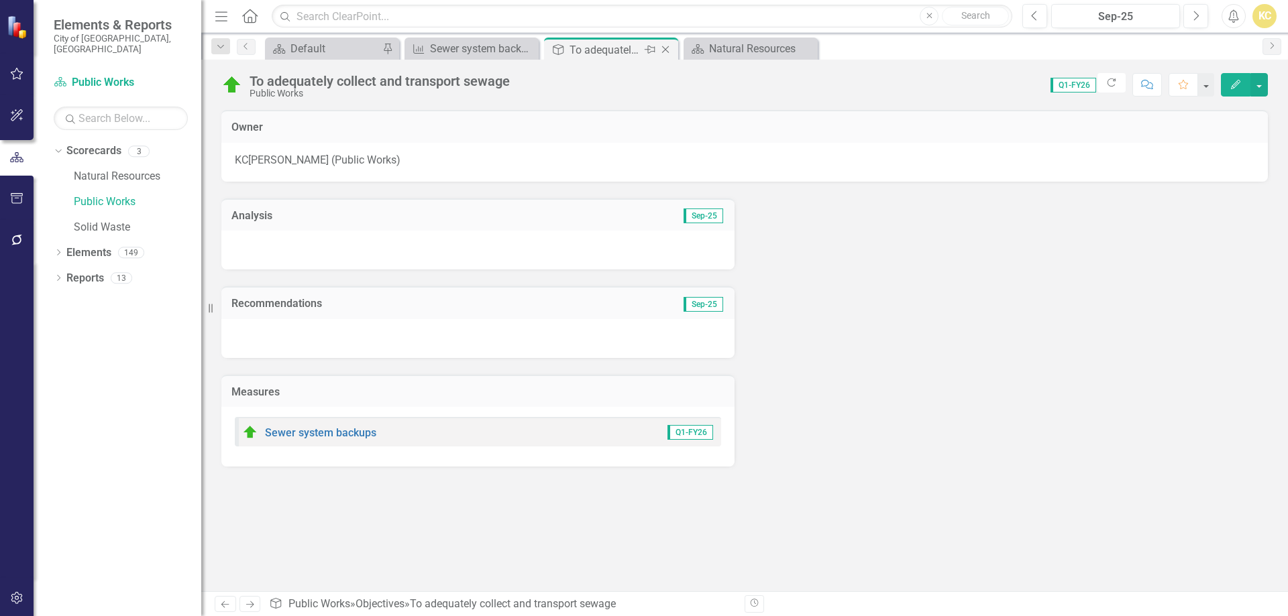
click at [669, 49] on icon "Close" at bounding box center [665, 49] width 13 height 11
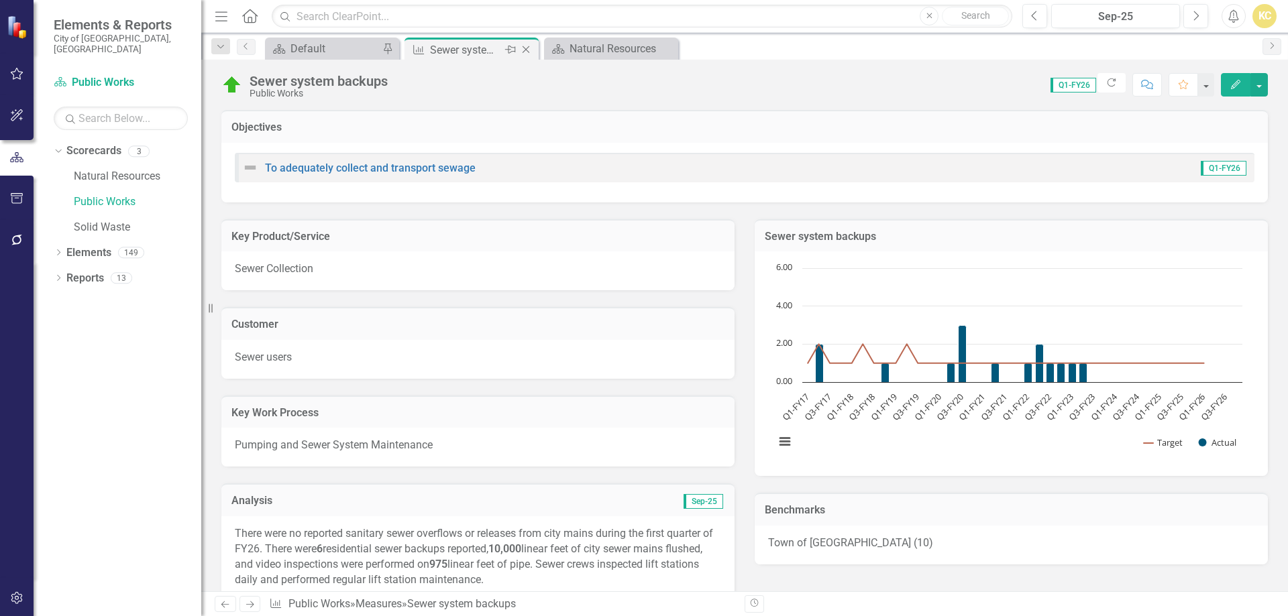
click at [533, 50] on div "Close" at bounding box center [526, 50] width 17 height 17
